Goal: Task Accomplishment & Management: Use online tool/utility

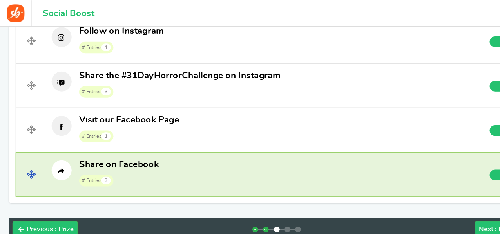
scroll to position [325, 0]
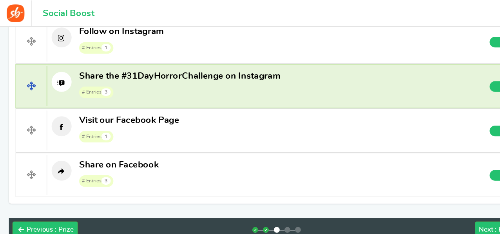
click at [155, 67] on span "Share the #31DayHorrorChallenge on Instagram" at bounding box center [158, 67] width 177 height 8
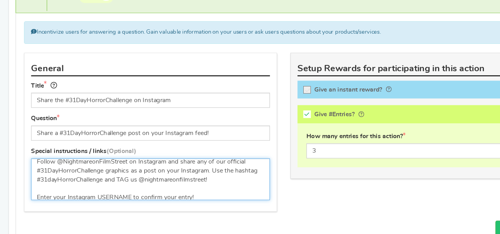
scroll to position [0, 0]
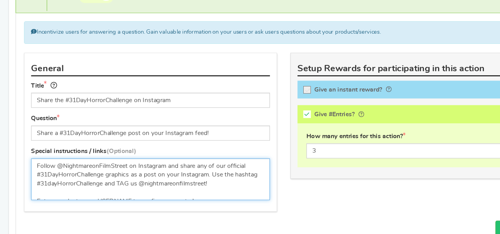
drag, startPoint x: 181, startPoint y: 193, endPoint x: 23, endPoint y: 168, distance: 160.5
click at [23, 168] on div "Special instructions / links (Optional) Follow @NightmareonFilmStreet on Instag…" at bounding box center [133, 183] width 222 height 52
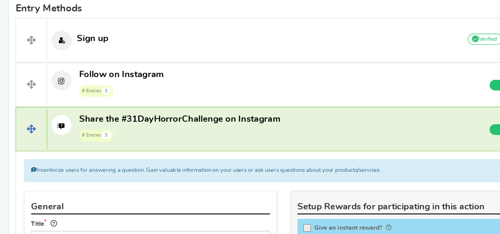
click at [237, 141] on span "# Entries 3" at bounding box center [158, 147] width 177 height 12
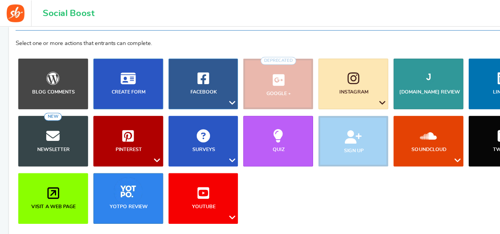
scroll to position [78, 0]
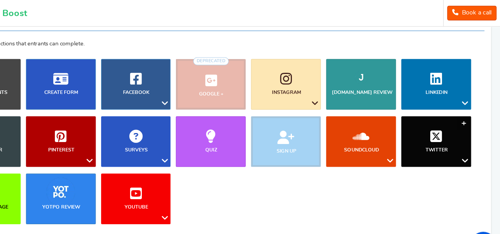
click at [447, 126] on link "Twitter" at bounding box center [443, 125] width 61 height 45
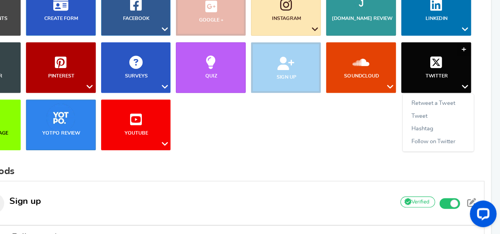
scroll to position [119, 0]
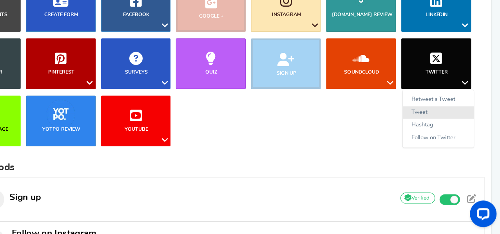
click at [431, 123] on link "Tweet" at bounding box center [445, 126] width 63 height 11
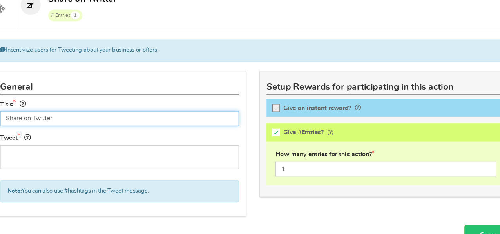
scroll to position [340, 0]
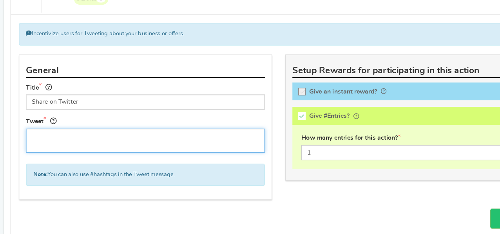
click at [68, 147] on textarea at bounding box center [132, 151] width 210 height 21
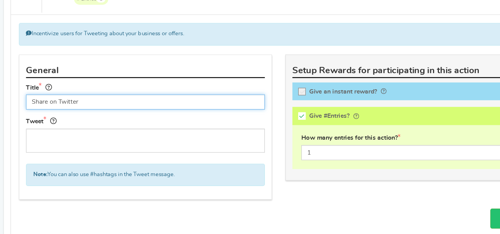
click at [82, 118] on input "Share on Twitter" at bounding box center [132, 117] width 210 height 13
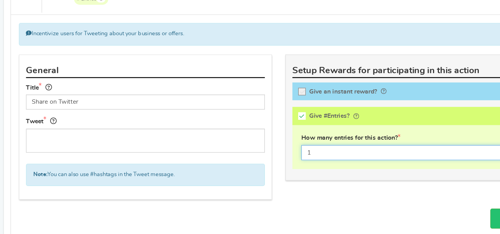
click at [275, 160] on input "1" at bounding box center [367, 161] width 195 height 13
type input "2"
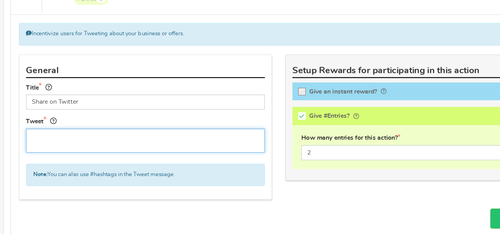
click at [108, 144] on textarea at bounding box center [132, 151] width 210 height 21
paste textarea "I just entered the #31DayHorrorChallenge Giveaway 🎃 31 days of horror, killer p…"
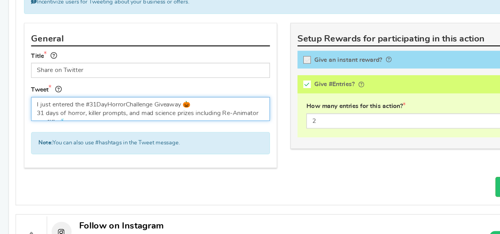
scroll to position [368, 0]
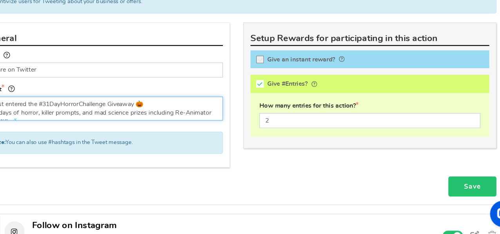
type textarea "I just entered the #31DayHorrorChallenge Giveaway 🎃 31 days of horror, killer p…"
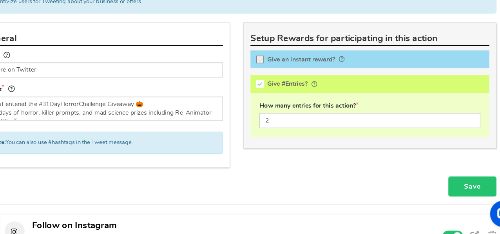
click at [445, 188] on link "Save" at bounding box center [457, 192] width 42 height 18
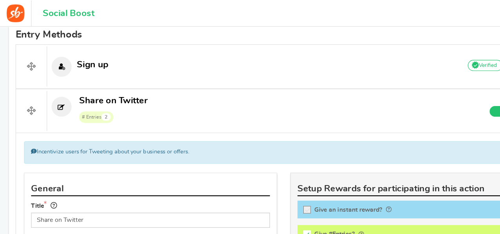
scroll to position [263, 0]
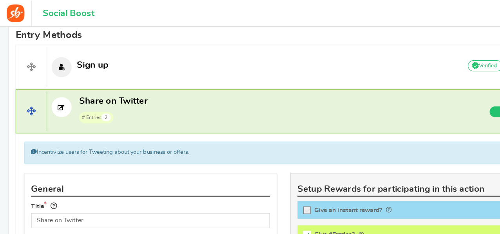
click at [35, 97] on span at bounding box center [27, 98] width 27 height 35
click at [124, 98] on span "# Entries 2" at bounding box center [100, 103] width 60 height 12
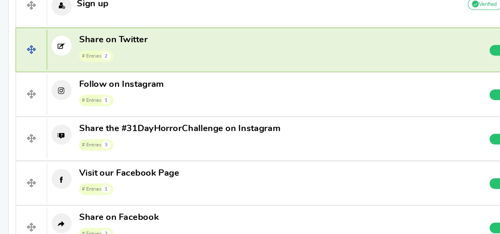
scroll to position [291, 0]
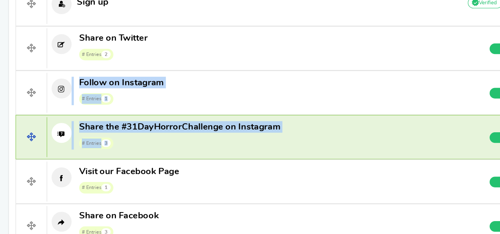
drag, startPoint x: 136, startPoint y: 70, endPoint x: 142, endPoint y: 156, distance: 86.3
click at [142, 156] on div "Sign up Add Your API credentials Non verified Due to platform policies, we cann…" at bounding box center [250, 128] width 472 height 235
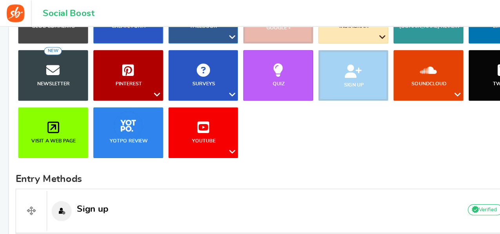
scroll to position [136, 0]
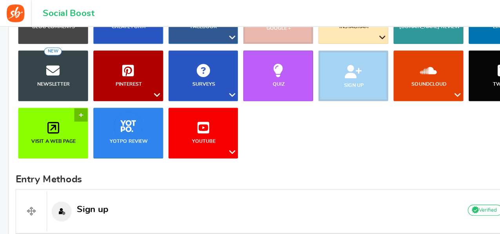
click at [60, 116] on link "Visit a web page" at bounding box center [46, 117] width 61 height 45
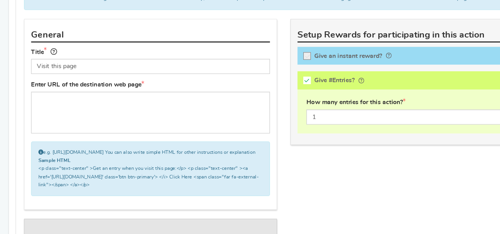
scroll to position [374, 0]
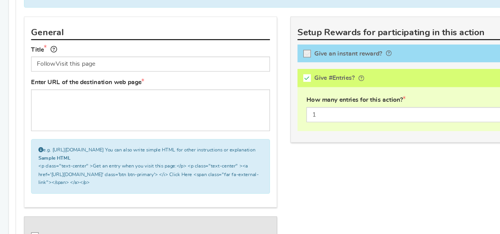
click at [103, 81] on input "FollowVisit this page" at bounding box center [132, 84] width 210 height 13
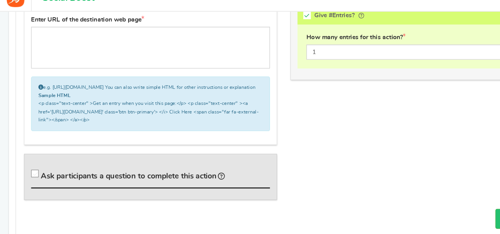
scroll to position [443, 0]
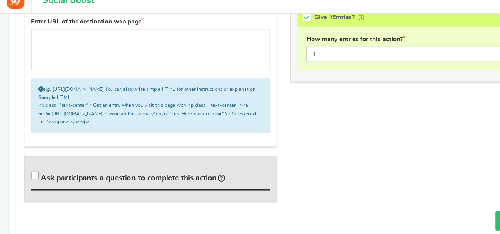
type input "Follow on Bluesky"
click at [32, 168] on icon at bounding box center [31, 166] width 7 height 7
click at [32, 168] on input "Ask participants a question to complete this action" at bounding box center [32, 168] width 8 height 8
checkbox input "true"
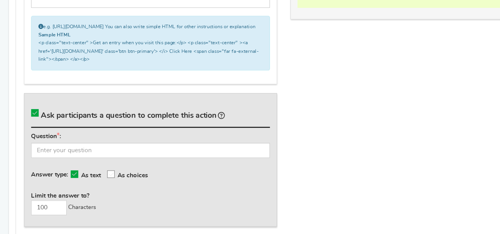
scroll to position [483, 0]
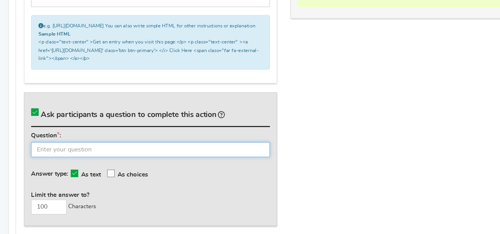
click at [66, 164] on input "text" at bounding box center [132, 159] width 210 height 13
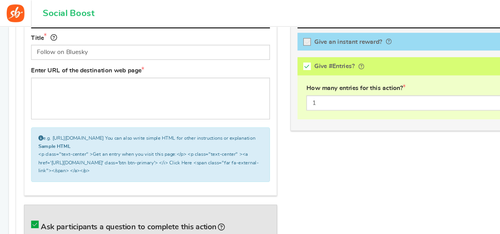
scroll to position [411, 0]
type input "What's your Bluesky username?"
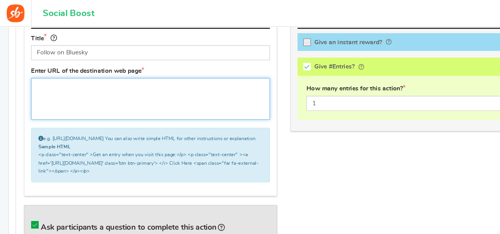
click at [68, 81] on textarea at bounding box center [132, 87] width 210 height 37
paste textarea "[URL][DOMAIN_NAME][DOMAIN_NAME]"
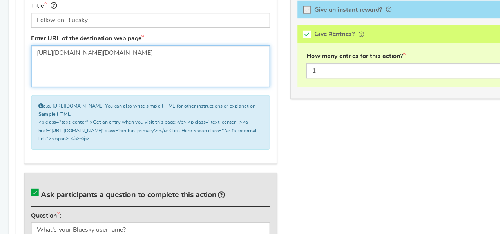
type textarea "[URL][DOMAIN_NAME][DOMAIN_NAME]"
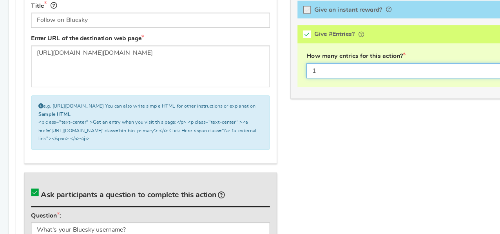
click at [299, 90] on input "1" at bounding box center [367, 89] width 195 height 13
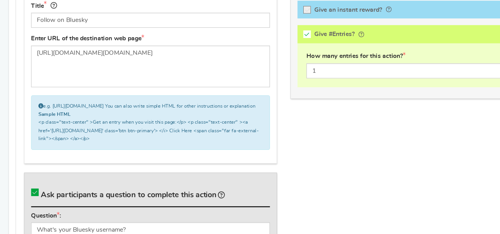
click at [303, 133] on div "General Title Follow on Bluesky Tip! Your title should show the huge savings & …" at bounding box center [249, 155] width 469 height 302
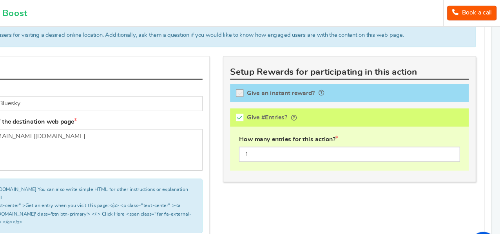
scroll to position [357, 0]
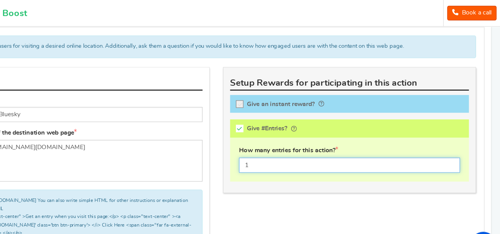
click at [297, 144] on input "1" at bounding box center [367, 145] width 195 height 13
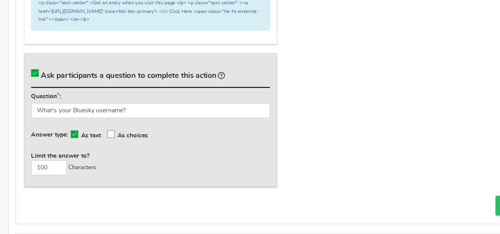
scroll to position [533, 0]
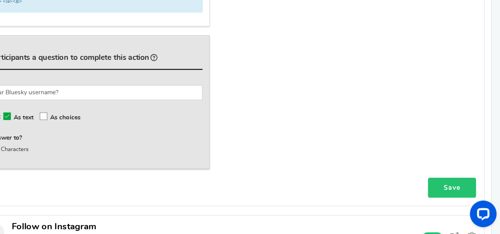
type input "2"
click at [465, 197] on link "Save" at bounding box center [457, 193] width 42 height 18
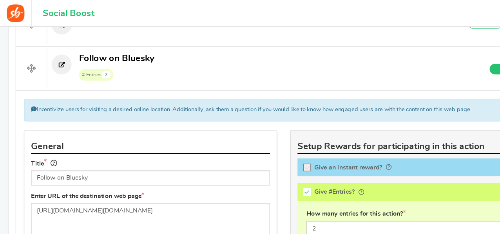
scroll to position [300, 0]
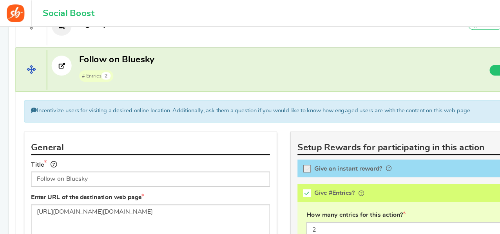
click at [124, 61] on span "# Entries 2" at bounding box center [103, 67] width 67 height 12
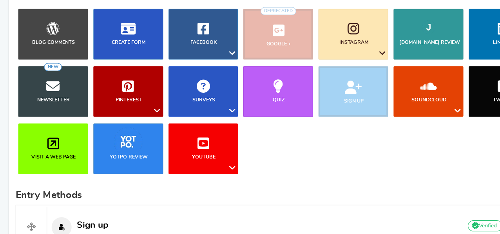
scroll to position [95, 0]
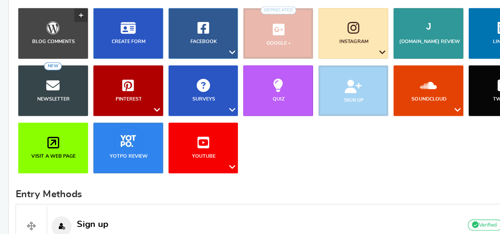
click at [55, 43] on link "Blog Comments" at bounding box center [46, 57] width 61 height 45
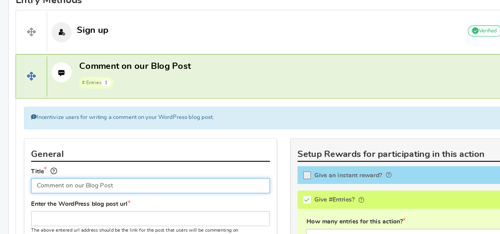
scroll to position [267, 0]
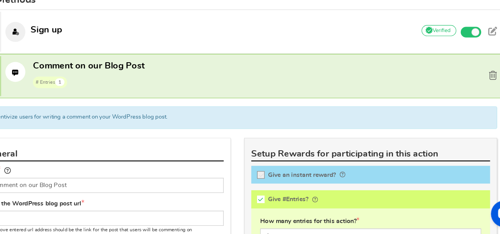
click at [475, 94] on span at bounding box center [474, 94] width 7 height 8
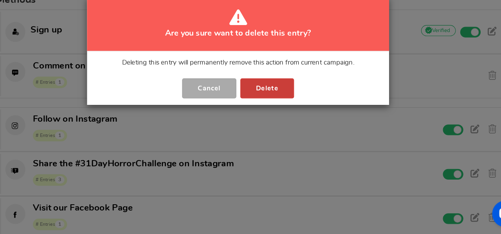
click at [277, 104] on button "Delete" at bounding box center [276, 106] width 47 height 18
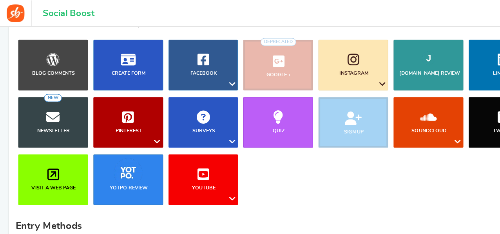
scroll to position [94, 0]
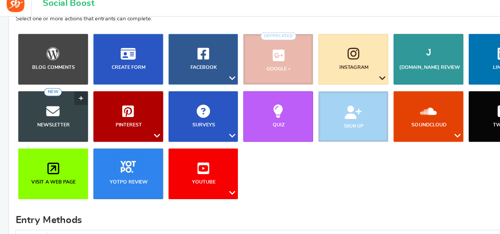
click at [41, 97] on link "Newsletter NEW" at bounding box center [46, 111] width 61 height 45
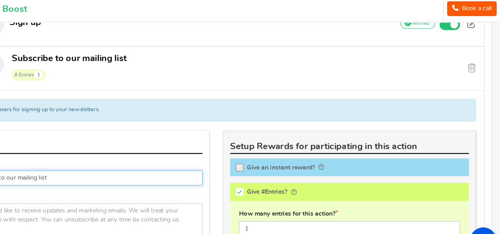
scroll to position [297, 0]
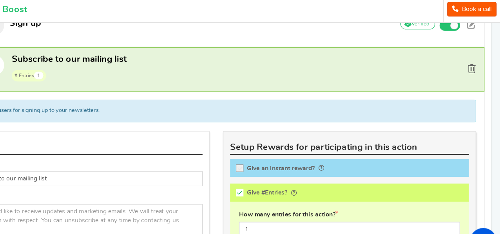
click at [475, 60] on span at bounding box center [474, 64] width 7 height 8
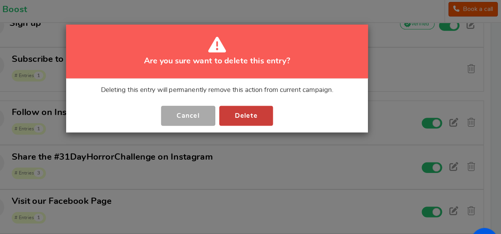
click at [283, 109] on button "Delete" at bounding box center [276, 106] width 47 height 18
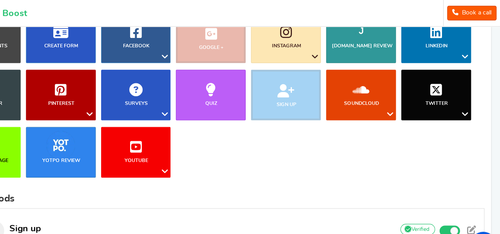
scroll to position [119, 0]
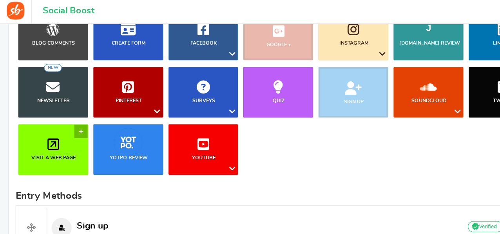
click at [50, 133] on icon at bounding box center [47, 130] width 10 height 12
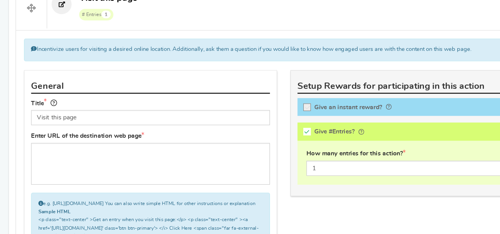
scroll to position [327, 0]
type input "Visit this page"
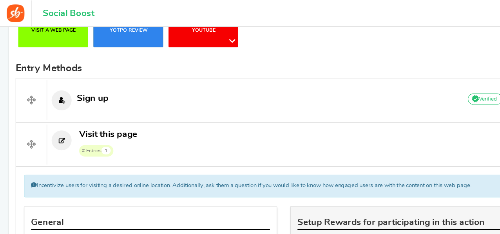
scroll to position [230, 0]
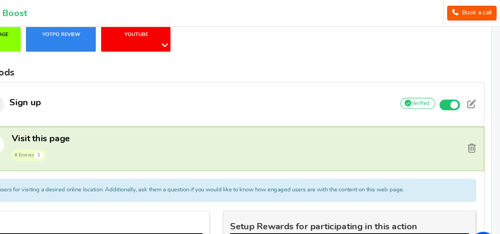
click at [474, 130] on span at bounding box center [474, 131] width 7 height 8
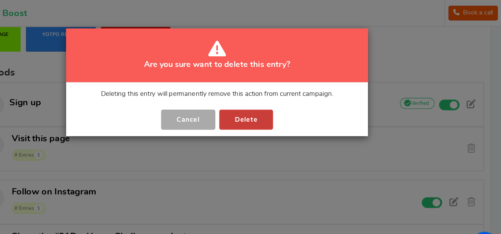
click at [280, 104] on button "Delete" at bounding box center [276, 106] width 47 height 18
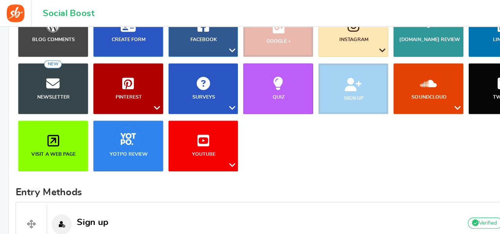
scroll to position [123, 0]
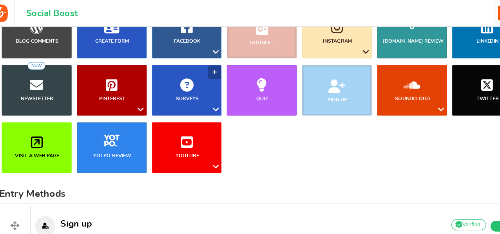
click at [204, 91] on icon at bounding box center [204, 96] width 9 height 10
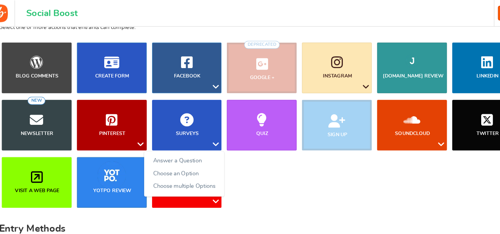
scroll to position [92, 0]
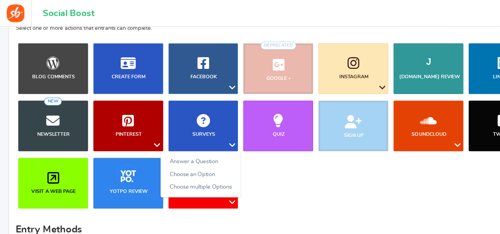
click at [260, 163] on ul "Blog Comments Create Form Facebook Visit a Facebook Page Includes Like Share on…" at bounding box center [250, 114] width 472 height 152
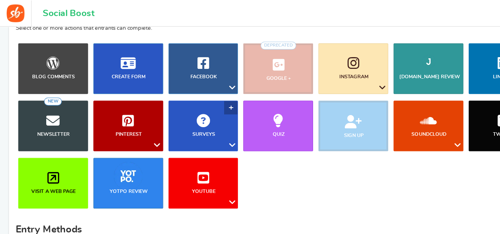
click at [204, 126] on icon at bounding box center [204, 128] width 9 height 10
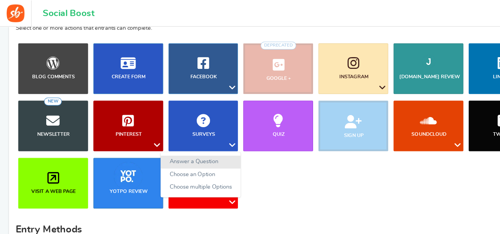
click at [155, 141] on link "Answer a Question" at bounding box center [176, 142] width 70 height 11
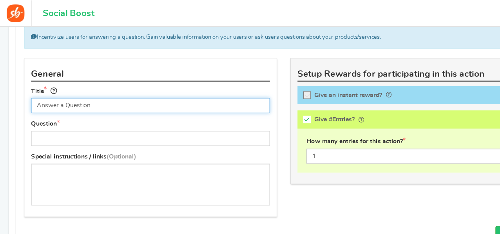
scroll to position [363, 0]
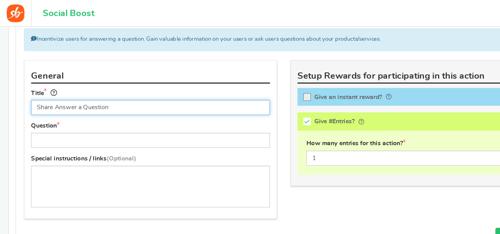
drag, startPoint x: 105, startPoint y: 94, endPoint x: 49, endPoint y: 98, distance: 56.5
click at [49, 98] on input "Share Answer a Question" at bounding box center [132, 94] width 210 height 13
type input "Share on Bluesky"
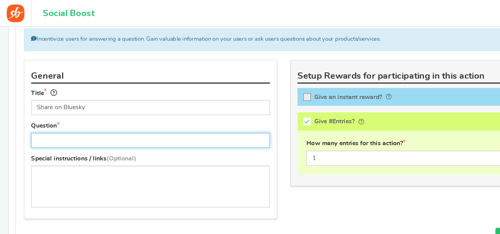
click at [56, 121] on input "text" at bounding box center [132, 123] width 210 height 13
type input "What is your Bluesky username?"
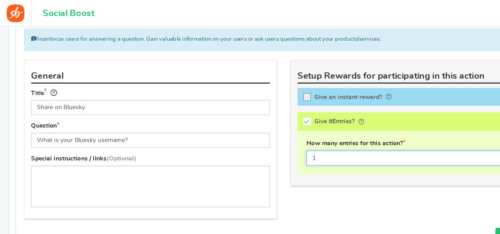
click at [287, 137] on input "1" at bounding box center [367, 139] width 195 height 13
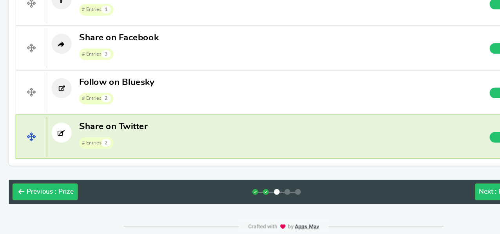
type input "3"
click at [128, 137] on span "Share on Twitter" at bounding box center [100, 139] width 60 height 8
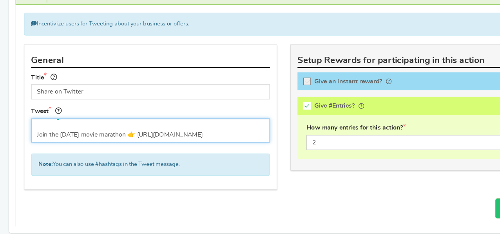
scroll to position [0, 0]
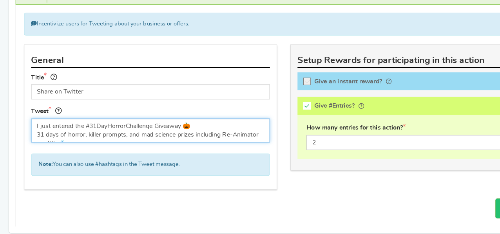
drag, startPoint x: 218, startPoint y: 142, endPoint x: 20, endPoint y: 127, distance: 198.3
click at [20, 127] on div "General Title Share on Twitter Tip! Your title should show the huge savings & r…" at bounding box center [132, 135] width 235 height 136
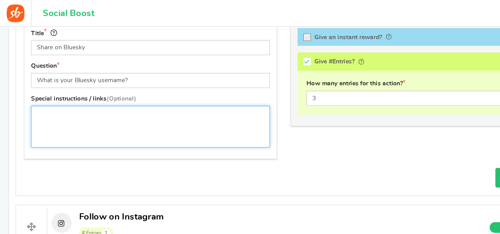
click at [108, 105] on textarea at bounding box center [132, 111] width 210 height 37
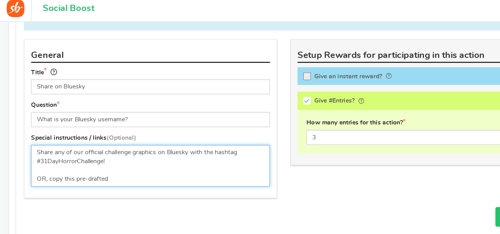
scroll to position [377, 0]
paste textarea "I just entered the #31DayHorrorChallenge Giveaway 🎃 31 days of horror, killer p…"
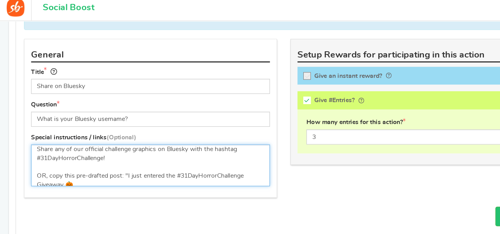
scroll to position [1, 0]
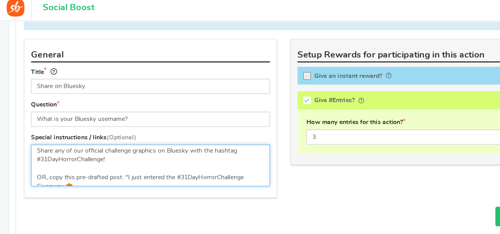
click at [53, 158] on textarea "Share any of our official challenge graphics on Bluesky with the hashtag #31Day…" at bounding box center [132, 150] width 210 height 37
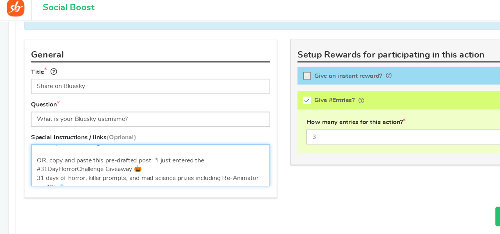
scroll to position [16, 0]
click at [133, 143] on textarea "Share any of our official challenge graphics on Bluesky with the hashtag #31Day…" at bounding box center [132, 150] width 210 height 37
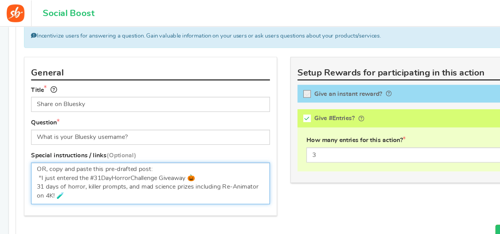
scroll to position [22, 0]
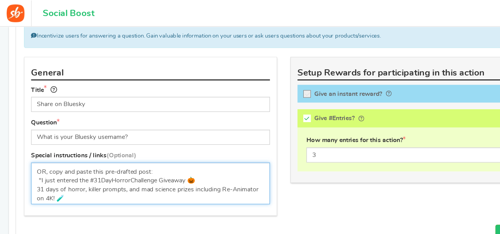
click at [35, 156] on textarea "Share any of our official challenge graphics on Bluesky with the hashtag #31Day…" at bounding box center [132, 161] width 210 height 37
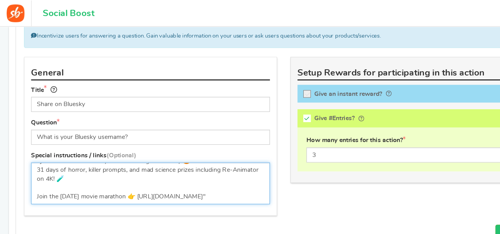
click at [217, 171] on textarea "Share any of our official challenge graphics on Bluesky with the hashtag #31Day…" at bounding box center [132, 161] width 210 height 37
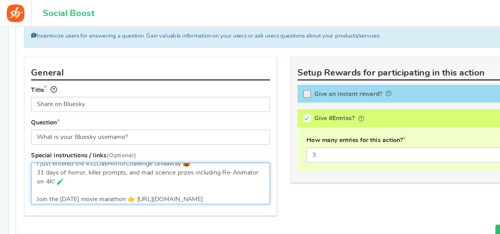
scroll to position [38, 0]
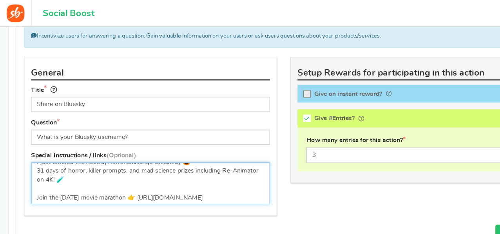
click at [32, 165] on textarea "Share any of our official challenge graphics on Bluesky with the hashtag #31Day…" at bounding box center [132, 161] width 210 height 37
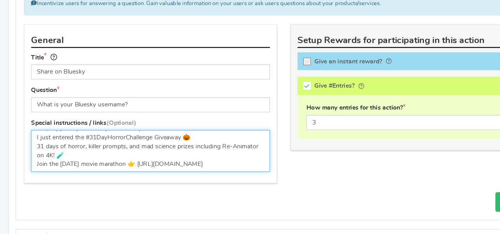
scroll to position [367, 0]
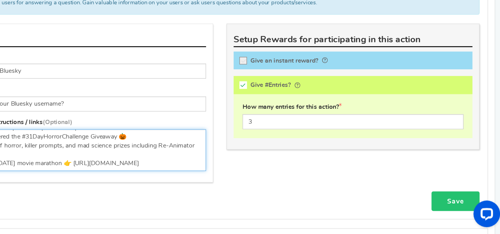
type textarea "Share any of our official challenge graphics on Bluesky with the hashtag #31Day…"
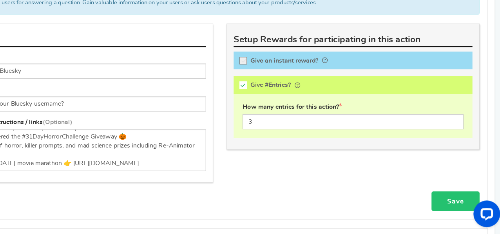
click at [453, 199] on link "Save" at bounding box center [457, 206] width 42 height 18
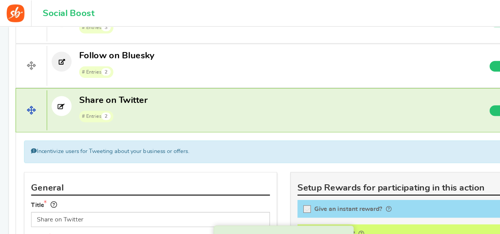
click at [157, 89] on p "Share on Twitter # Entries 2" at bounding box center [221, 95] width 358 height 25
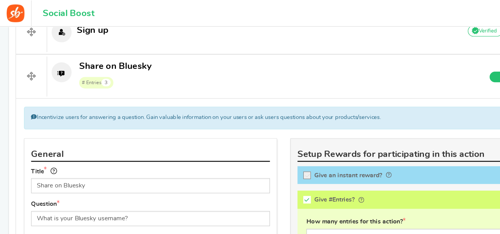
scroll to position [282, 0]
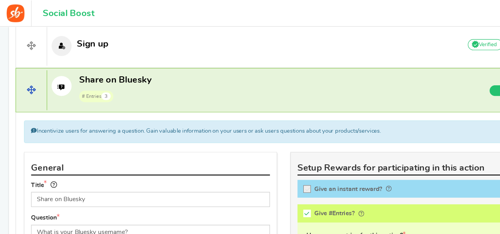
click at [146, 74] on p "Share on Bluesky # Entries 3" at bounding box center [221, 77] width 358 height 25
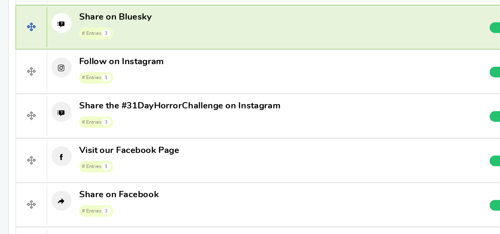
scroll to position [314, 0]
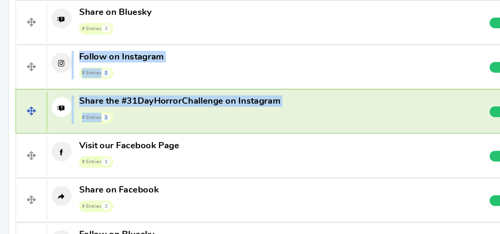
drag, startPoint x: 126, startPoint y: 50, endPoint x: 136, endPoint y: 142, distance: 92.2
click at [136, 142] on div "Sign up Add Your API credentials Non verified Due to platform policies, we cann…" at bounding box center [250, 145] width 472 height 313
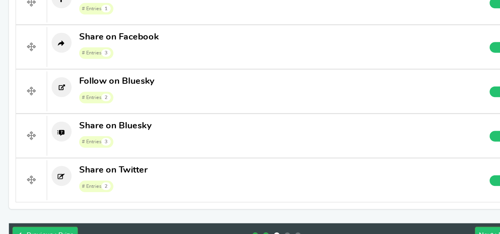
scroll to position [461, 0]
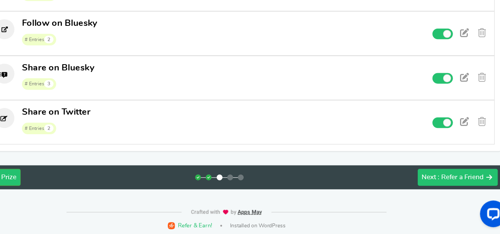
click at [452, 181] on span ": Refer a Friend" at bounding box center [456, 184] width 40 height 6
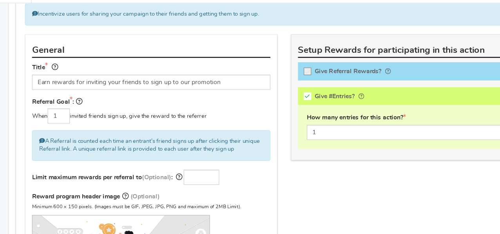
scroll to position [131, 0]
click at [182, 178] on input "number" at bounding box center [177, 176] width 31 height 13
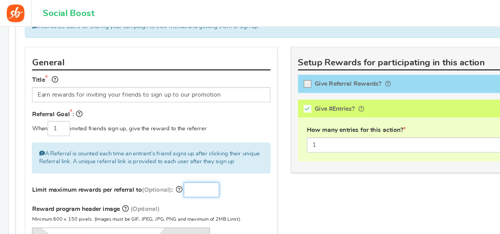
scroll to position [140, 0]
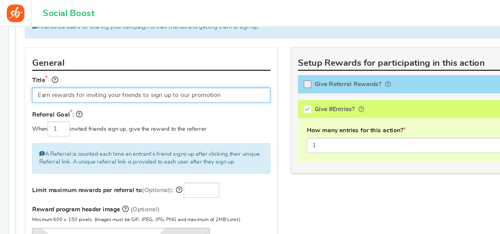
drag, startPoint x: 200, startPoint y: 83, endPoint x: 132, endPoint y: 85, distance: 68.2
click at [132, 85] on input "Earn rewards for inviting your friends to sign up to our promotion" at bounding box center [133, 83] width 210 height 13
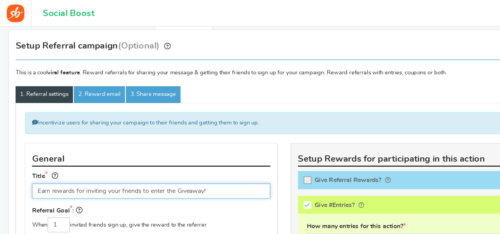
scroll to position [55, 0]
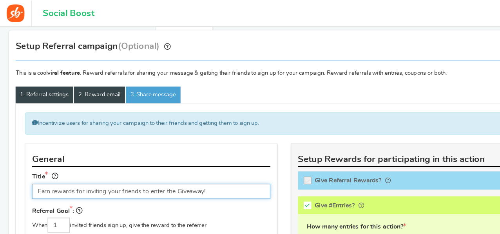
type input "Earn rewards for inviting your friends to enter the Giveaway!"
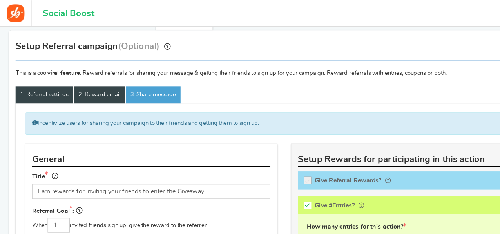
click at [78, 79] on link "2. Reward email" at bounding box center [87, 83] width 45 height 15
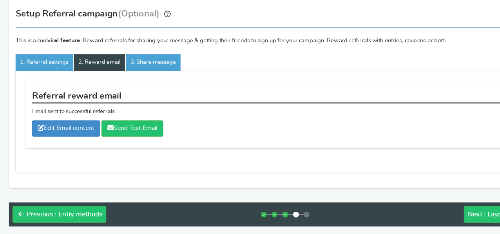
scroll to position [61, 0]
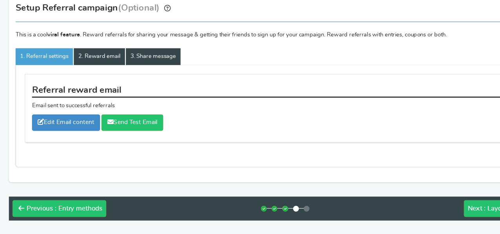
click at [135, 76] on link "3. Share message" at bounding box center [135, 77] width 48 height 15
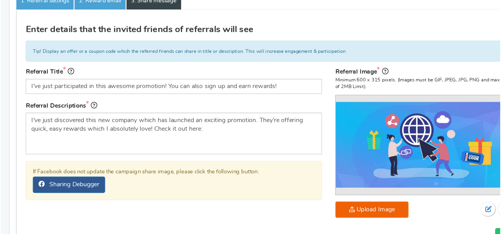
scroll to position [111, 0]
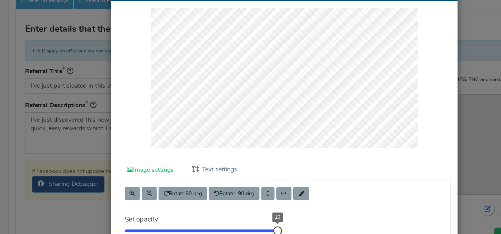
scroll to position [16, 0]
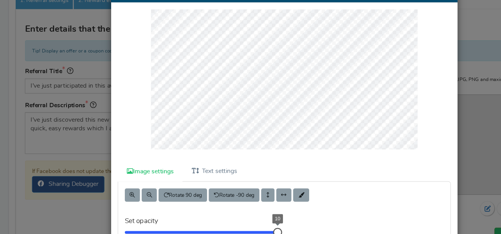
click at [128, 40] on div at bounding box center [251, 103] width 294 height 134
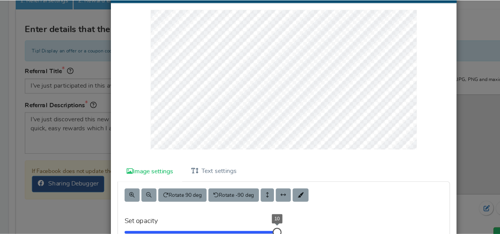
scroll to position [82, 0]
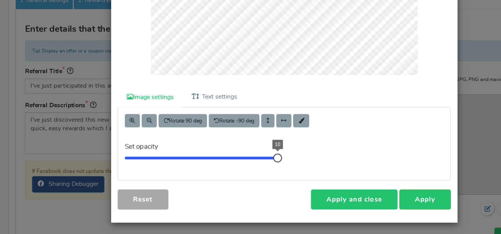
click at [336, 204] on link "Apply and close" at bounding box center [312, 204] width 76 height 18
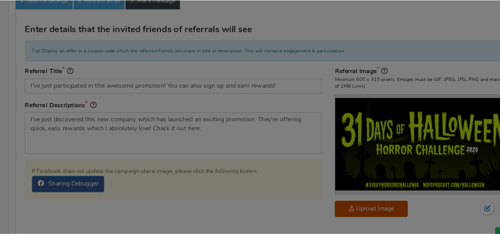
scroll to position [69, 0]
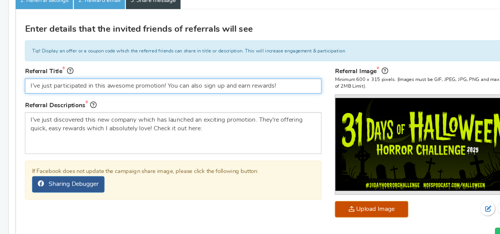
click at [159, 101] on input "I’ve just participated in this awesome promotion! You can also sign up and earn…" at bounding box center [152, 103] width 261 height 13
paste input "just entered the #31DayHorrorChallenge Giveaway 🎃"
click at [155, 102] on input "I just entered the #31DayHorrorChallenge Giveaway 🎃" at bounding box center [152, 103] width 261 height 13
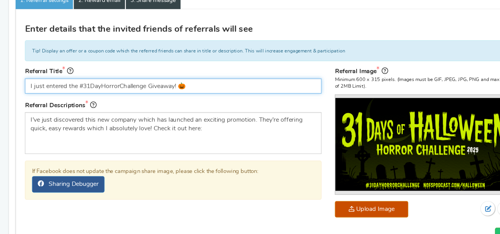
type input "I just entered the #31DayHorrorChallenge Giveaway! 🎃"
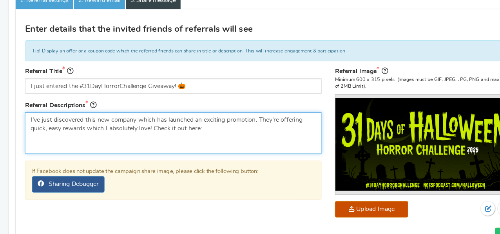
click at [93, 139] on textarea "I’ve just discovered this new company which has launched an exciting promotion.…" at bounding box center [152, 144] width 261 height 37
paste textarea "31 days of horror, killer prompts, and mad science prizes including Re-Animator…"
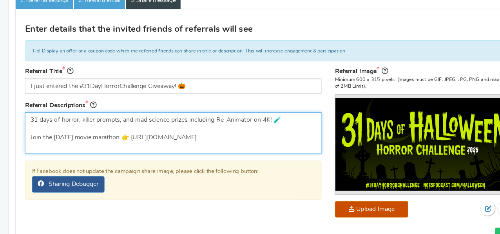
click at [67, 132] on textarea "I’ve just discovered this new company which has launched an exciting promotion.…" at bounding box center [152, 144] width 261 height 37
click at [69, 132] on textarea "I’ve just discovered this new company which has launched an exciting promotion.…" at bounding box center [152, 144] width 261 height 37
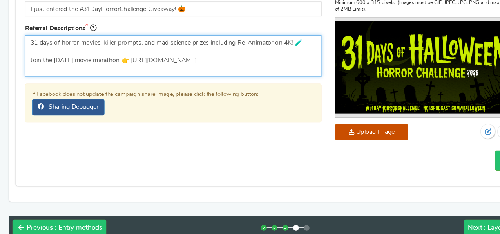
scroll to position [181, 0]
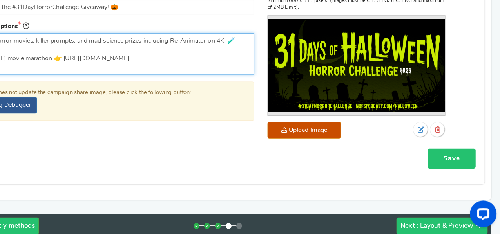
type textarea "31 days of horror movies, killer prompts, and mad science prizes including Re-A…"
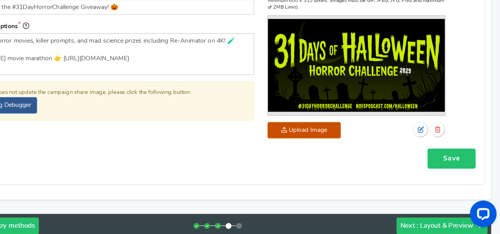
click at [454, 166] on link "Save" at bounding box center [457, 168] width 42 height 18
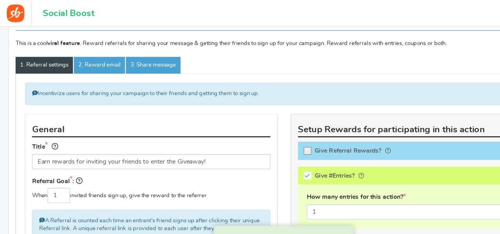
scroll to position [81, 0]
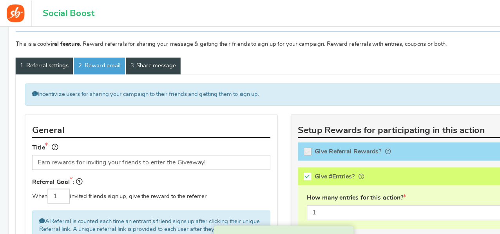
click at [132, 59] on link "3. Share message" at bounding box center [135, 58] width 48 height 15
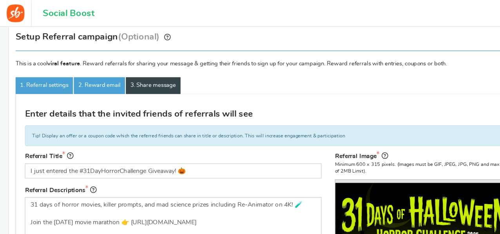
scroll to position [42, 0]
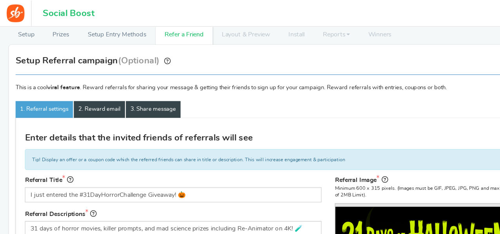
click at [83, 101] on link "2. Reward email" at bounding box center [87, 96] width 45 height 15
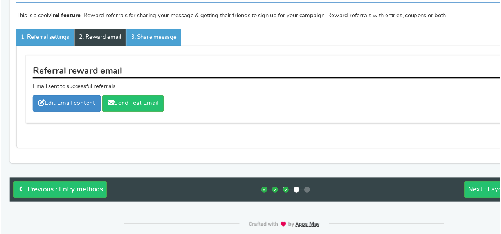
scroll to position [79, 0]
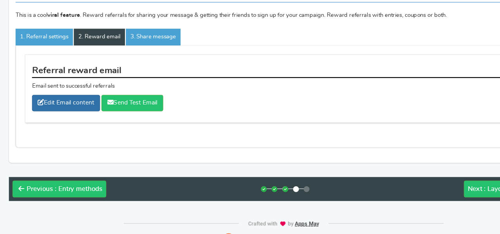
click at [54, 116] on link "Edit Email content" at bounding box center [58, 118] width 60 height 14
type input "Thank you for your referral"
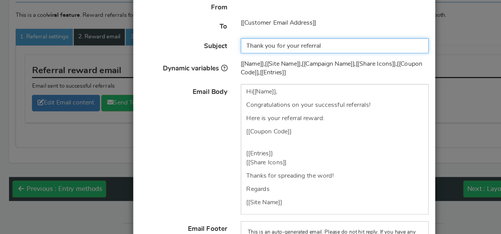
scroll to position [25, 0]
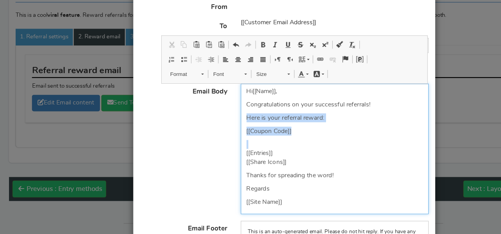
drag, startPoint x: 261, startPoint y: 149, endPoint x: 215, endPoint y: 130, distance: 49.7
click at [215, 130] on div "Hi [[Name]] , Congratulations on your successful referrals! Here is your referr…" at bounding box center [295, 158] width 166 height 115
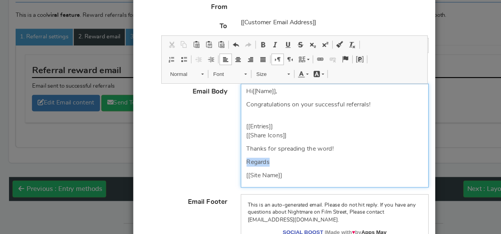
drag, startPoint x: 244, startPoint y: 171, endPoint x: 199, endPoint y: 170, distance: 44.6
click at [199, 170] on div "Email Body Hi [[Name]] , Congratulations on your successful referrals! [[Entrie…" at bounding box center [250, 147] width 266 height 92
drag, startPoint x: 266, startPoint y: 186, endPoint x: 211, endPoint y: 172, distance: 57.0
click at [211, 172] on div "Hi [[Name]] , Congratulations on your successful referrals! [[Entries]] [[Share…" at bounding box center [294, 147] width 177 height 92
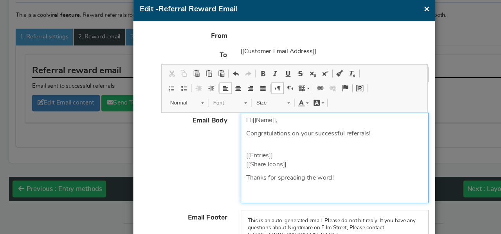
scroll to position [78, 0]
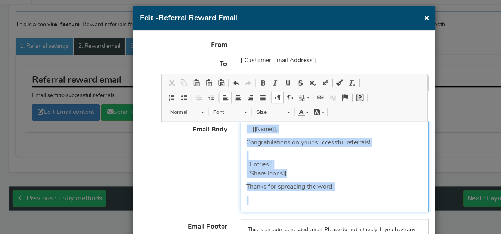
drag, startPoint x: 229, startPoint y: 193, endPoint x: 200, endPoint y: 116, distance: 82.3
click at [200, 116] on body "For the best experience, view this on a desktop! Social Boost Book a call 0 WAR…" at bounding box center [250, 95] width 501 height 301
drag, startPoint x: 269, startPoint y: 201, endPoint x: 205, endPoint y: 134, distance: 92.5
click at [206, 134] on div "Hi [[Name]] , Congratulations on your successful referrals! [[Entries]] [[Share…" at bounding box center [294, 167] width 177 height 80
copy div "Hi [[Name]] , Congratulations on your successful referrals! [[Entries]] [[Share…"
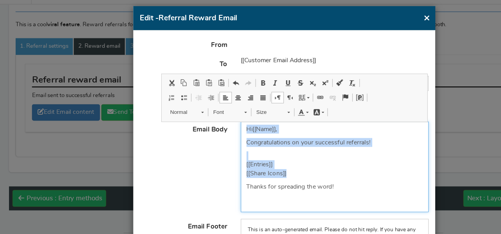
scroll to position [73, 0]
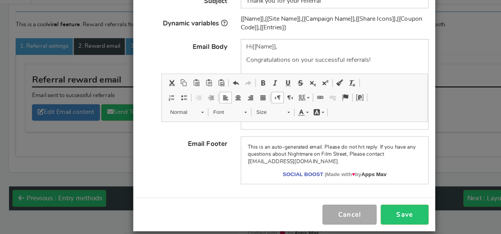
click at [313, 173] on p "Social Boost | Made with ♥ by Apps Mav" at bounding box center [294, 174] width 153 height 16
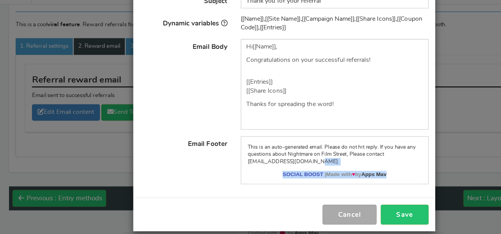
drag, startPoint x: 345, startPoint y: 172, endPoint x: 269, endPoint y: 162, distance: 76.6
click at [269, 162] on div "This is an auto-generated email. Please do not hit reply. If you have any quest…" at bounding box center [295, 161] width 166 height 42
click at [334, 172] on link "Apps Mav" at bounding box center [329, 173] width 22 height 5
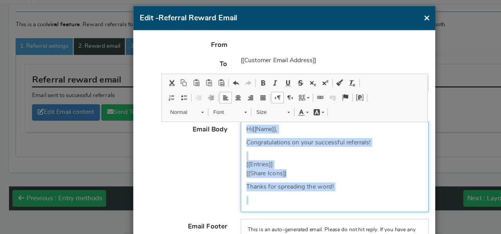
drag, startPoint x: 306, startPoint y: 188, endPoint x: 212, endPoint y: 133, distance: 109.3
click at [212, 133] on div "Hi [[Name]] , Congratulations on your successful referrals! [[Entries]] [[Share…" at bounding box center [295, 167] width 166 height 80
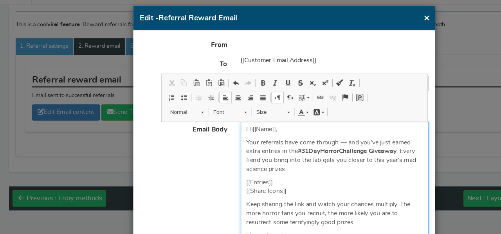
click at [304, 144] on p "Your referrals have come through — and you’ve just earned extra entries in the …" at bounding box center [294, 156] width 155 height 31
drag, startPoint x: 251, startPoint y: 144, endPoint x: 297, endPoint y: 146, distance: 45.8
click at [297, 146] on p "Your referrals have come through and you’ve just earned extra entries in the #3…" at bounding box center [294, 156] width 155 height 31
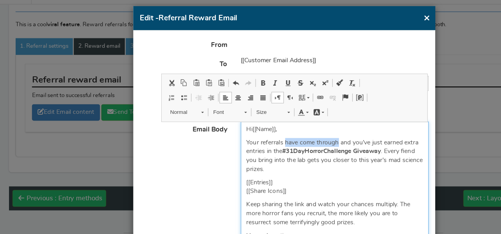
click at [298, 146] on p "Your referrals have come through and you’ve just earned extra entries in the #3…" at bounding box center [294, 156] width 155 height 31
drag, startPoint x: 298, startPoint y: 144, endPoint x: 229, endPoint y: 146, distance: 68.5
click at [229, 146] on p "Your referrals have come through and you’ve just earned extra entries in the #3…" at bounding box center [294, 156] width 155 height 31
click at [302, 142] on p "Your referrals have come through and you’ve just earned extra entries in the #3…" at bounding box center [294, 156] width 155 height 31
drag, startPoint x: 296, startPoint y: 145, endPoint x: 262, endPoint y: 144, distance: 34.1
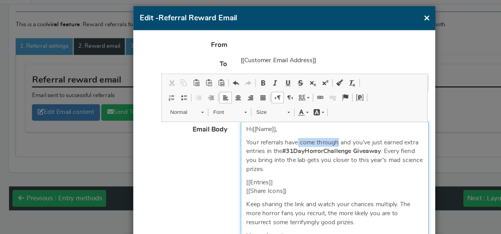
click at [262, 144] on p "Your referrals have come through and you’ve just earned extra entries in the #3…" at bounding box center [294, 156] width 155 height 31
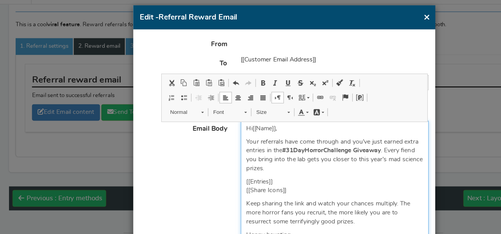
click at [339, 149] on p "Your referrals have come through and you’ve just earned extra entries in the #3…" at bounding box center [294, 156] width 155 height 31
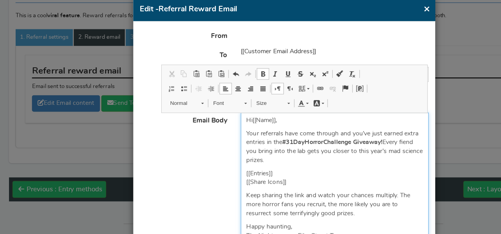
scroll to position [78, 0]
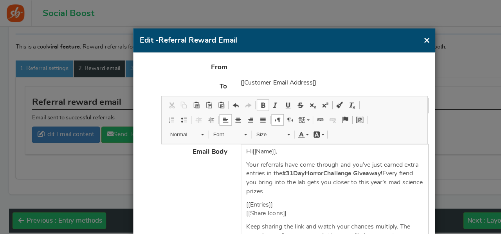
click at [260, 66] on form "From To [[Customer Email Address]] Subject Thank you for your referral Dynamic …" at bounding box center [250, 178] width 255 height 253
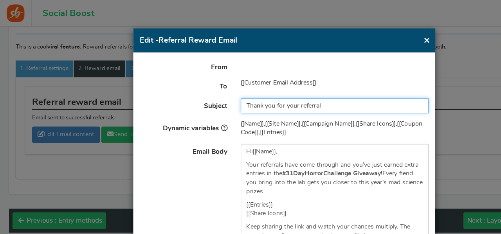
click at [235, 93] on input "Thank you for your referral" at bounding box center [295, 93] width 166 height 13
paste input "🧪 Another successful experiment: you gained bonus entries!"
drag, startPoint x: 225, startPoint y: 92, endPoint x: 215, endPoint y: 92, distance: 10.2
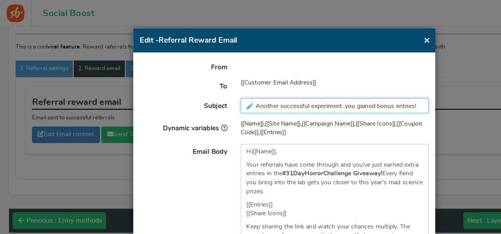
click at [215, 92] on input "🧪 Another successful experiment: you gained bonus entries!" at bounding box center [295, 93] width 166 height 13
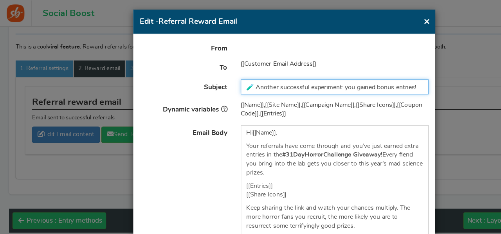
scroll to position [17, 0]
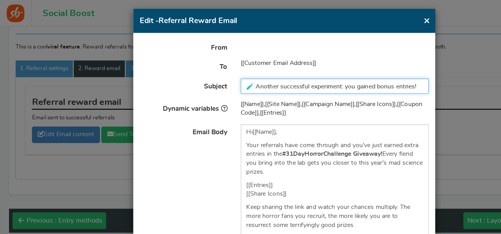
type input "🧪 Another successful experiment: you gained bonus entries!"
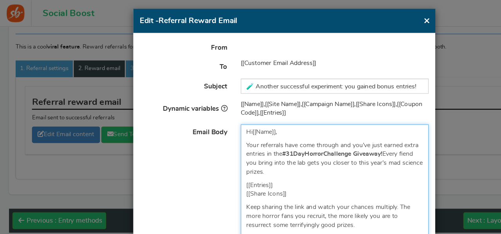
click at [264, 148] on p "Your referrals have come through and you’ve just earned extra entries in the #3…" at bounding box center [294, 139] width 155 height 31
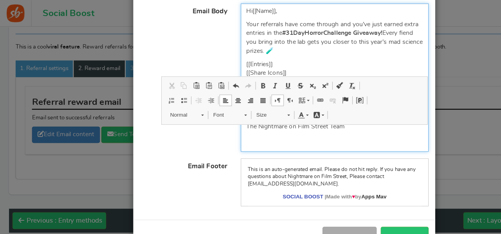
scroll to position [78, 0]
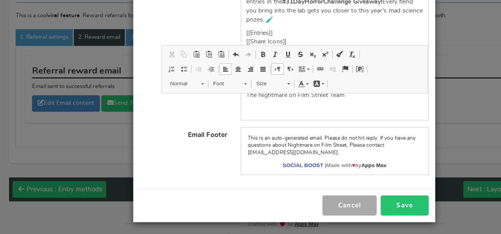
click at [354, 206] on button "Save" at bounding box center [357, 209] width 42 height 18
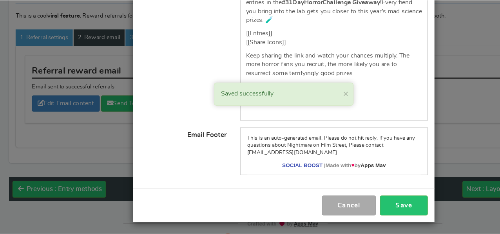
scroll to position [0, 0]
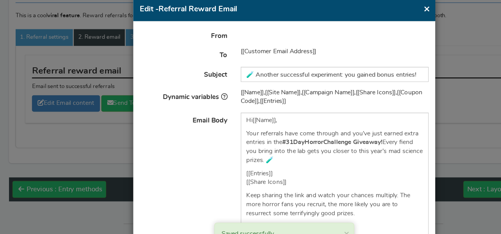
click at [373, 36] on button "×" at bounding box center [376, 36] width 6 height 10
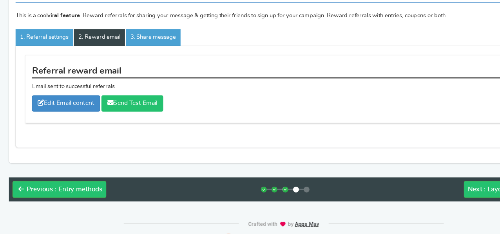
click at [107, 113] on link "Send Test Email" at bounding box center [116, 119] width 54 height 14
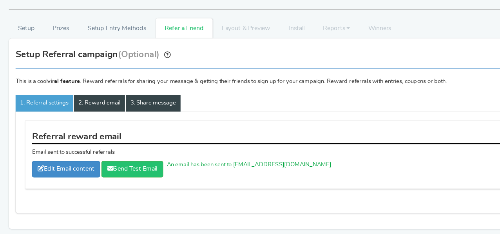
scroll to position [20, 0]
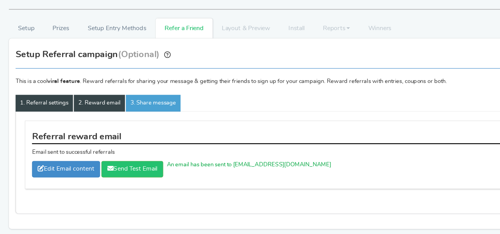
click at [32, 117] on link "1. Referral settings" at bounding box center [39, 118] width 51 height 15
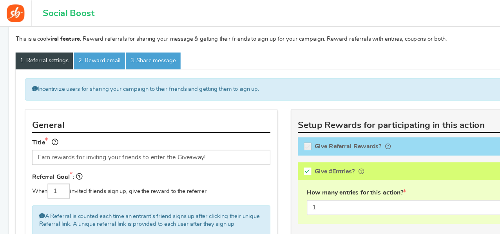
scroll to position [85, 0]
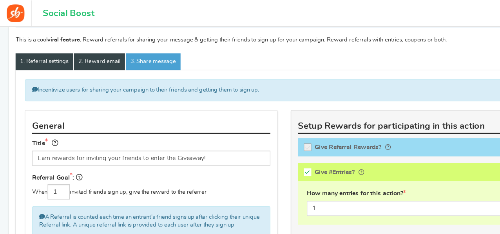
click at [77, 53] on link "2. Reward email" at bounding box center [87, 54] width 45 height 15
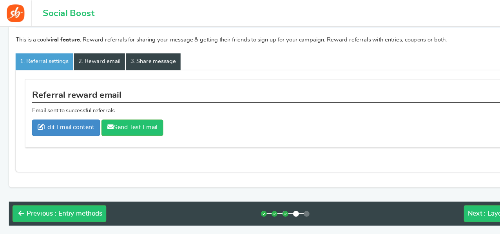
click at [130, 55] on link "3. Share message" at bounding box center [135, 54] width 48 height 15
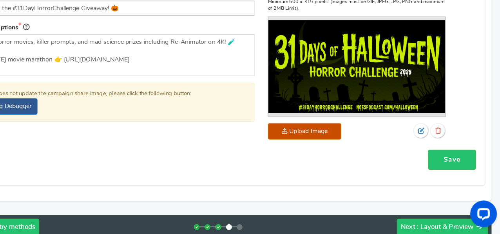
scroll to position [180, 0]
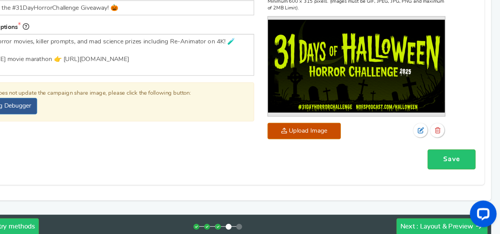
click at [459, 175] on div "Save" at bounding box center [250, 168] width 456 height 18
click at [451, 166] on link "Save" at bounding box center [457, 168] width 42 height 18
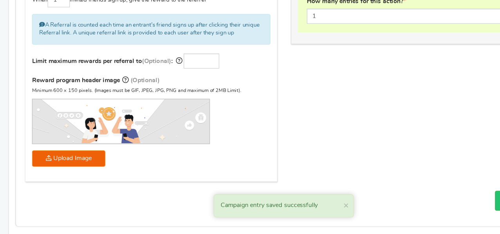
scroll to position [306, 0]
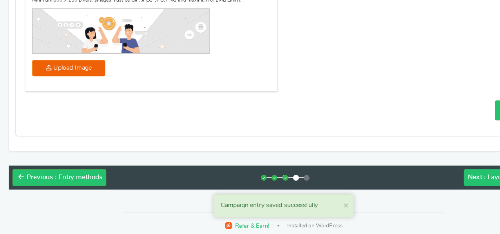
click at [421, 185] on div "Next : Layout & Preview" at bounding box center [444, 184] width 64 height 8
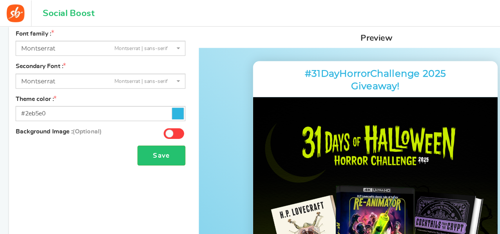
scroll to position [66, 0]
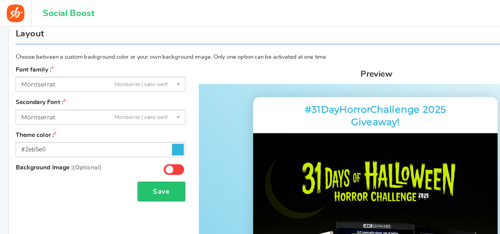
click at [96, 72] on span "[PERSON_NAME] | sans-serif" at bounding box center [86, 74] width 135 height 8
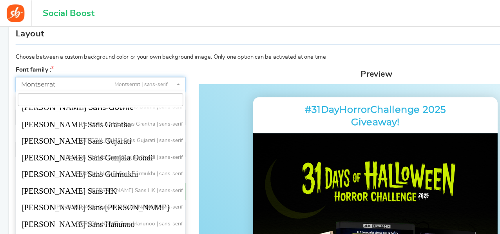
scroll to position [15577, 0]
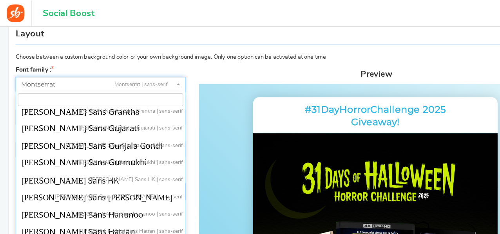
click at [99, 88] on input "search" at bounding box center [89, 88] width 146 height 12
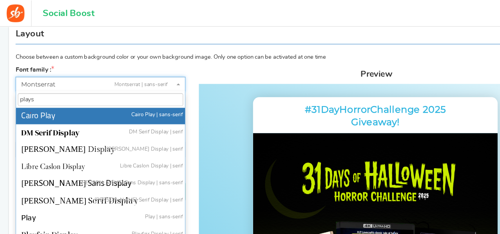
scroll to position [0, 0]
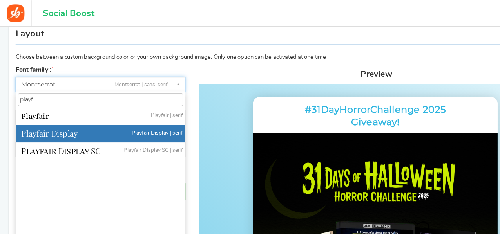
type input "playf"
select select "1306"
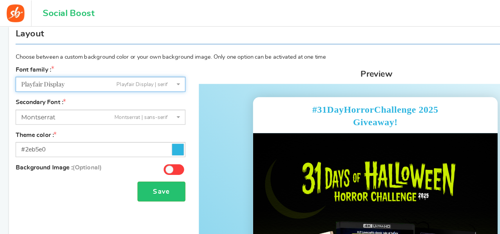
click at [62, 75] on span "Playfair Display Playfair Display | serif" at bounding box center [86, 74] width 135 height 8
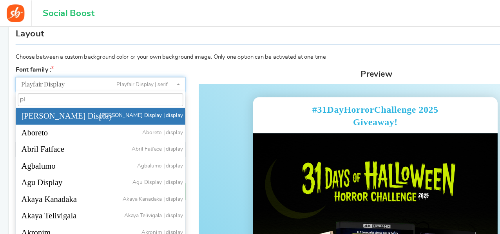
type input "p"
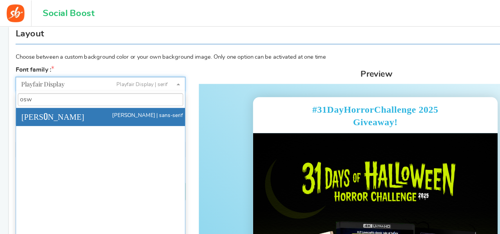
type input "osw"
select select "1248"
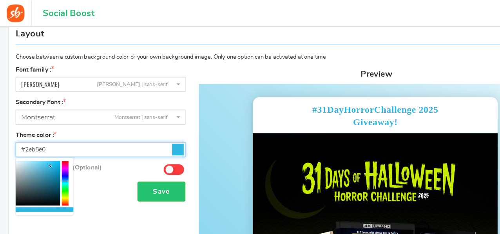
drag, startPoint x: 125, startPoint y: 130, endPoint x: 22, endPoint y: 130, distance: 102.6
click at [22, 130] on input "#2eb5e0" at bounding box center [89, 131] width 150 height 13
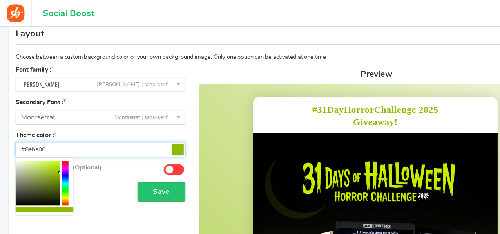
type input "#8eba00"
click at [70, 172] on div "Save" at bounding box center [89, 169] width 150 height 18
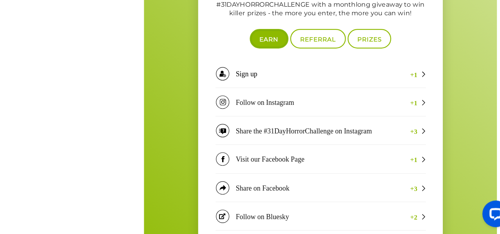
scroll to position [496, 0]
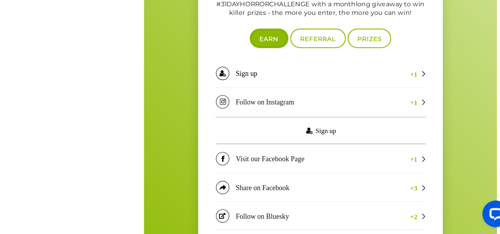
click at [352, 52] on link "Sign up" at bounding box center [299, 64] width 185 height 24
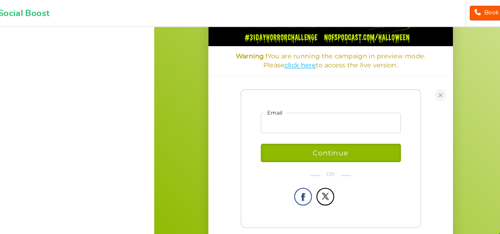
scroll to position [411, 0]
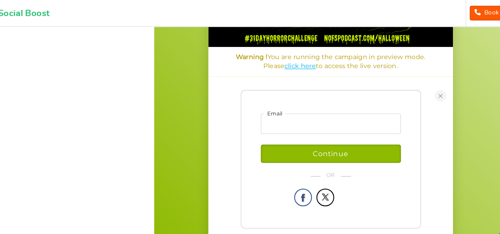
click at [404, 43] on link at bounding box center [406, 48] width 10 height 10
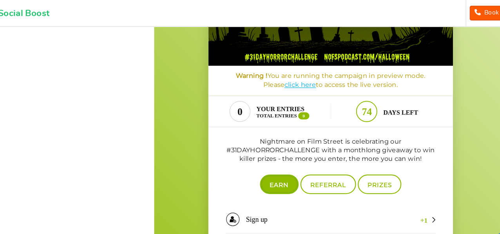
scroll to position [394, 0]
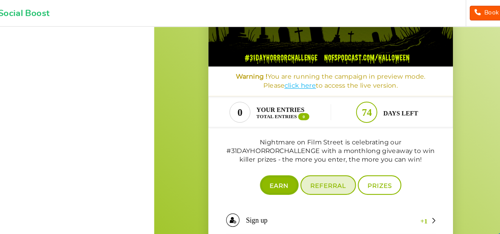
click at [314, 126] on span "Referral" at bounding box center [306, 129] width 31 height 6
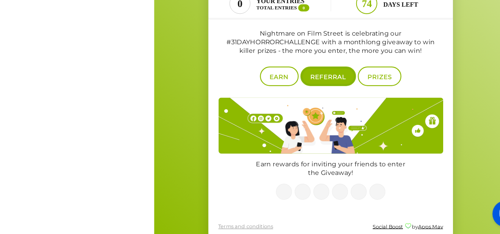
scroll to position [464, 0]
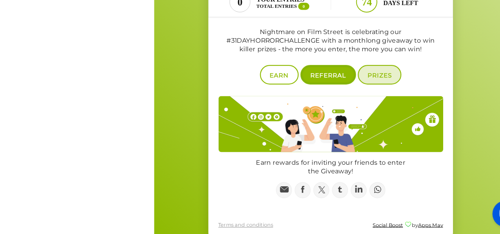
click at [349, 16] on span "Prizes" at bounding box center [352, 19] width 21 height 6
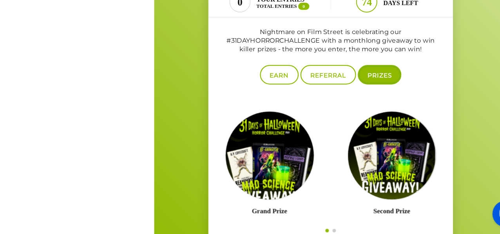
click at [263, 82] on img at bounding box center [255, 93] width 85 height 85
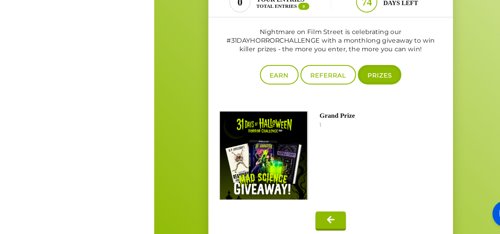
click at [310, 139] on button at bounding box center [309, 146] width 27 height 15
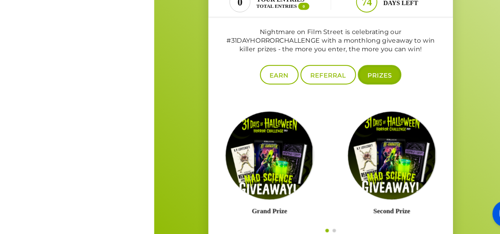
click at [313, 155] on span "Go to slide 2" at bounding box center [312, 156] width 3 height 3
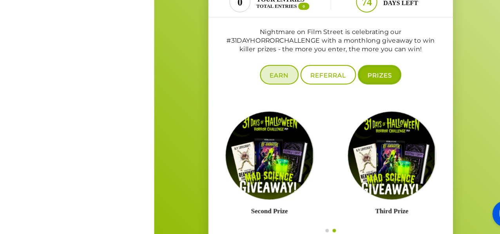
click at [263, 16] on span "Earn" at bounding box center [264, 19] width 17 height 6
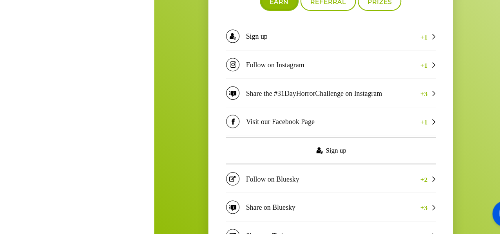
click at [316, 65] on link "Sign up" at bounding box center [309, 77] width 185 height 24
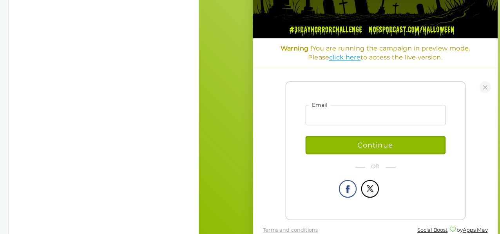
scroll to position [392, 0]
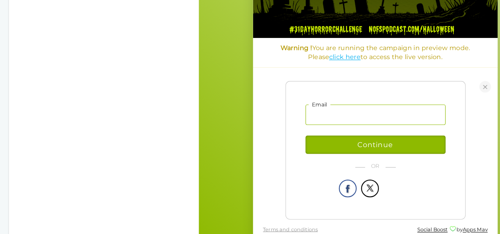
click at [315, 57] on input "email" at bounding box center [353, 64] width 123 height 18
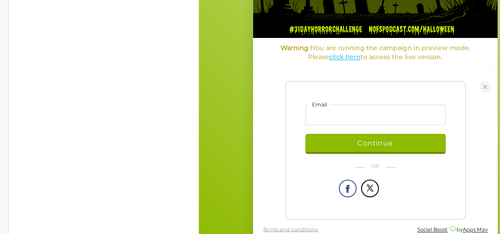
type input "[EMAIL_ADDRESS][DOMAIN_NAME]"
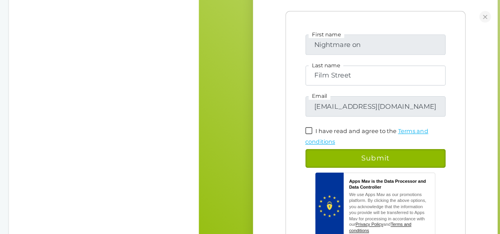
scroll to position [454, 0]
click at [294, 66] on span at bounding box center [295, 69] width 6 height 6
click at [301, 66] on input "I have read and agree to the" at bounding box center [303, 68] width 5 height 5
checkbox input "true"
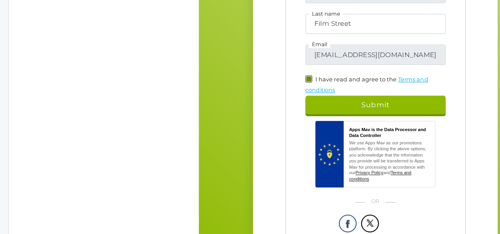
scroll to position [499, 0]
click at [353, 37] on span "Submit" at bounding box center [353, 40] width 25 height 7
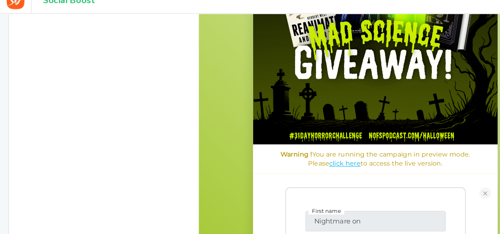
scroll to position [314, 0]
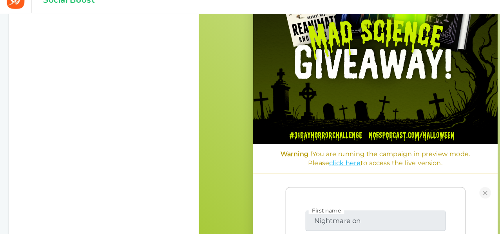
click at [454, 140] on link at bounding box center [451, 145] width 10 height 10
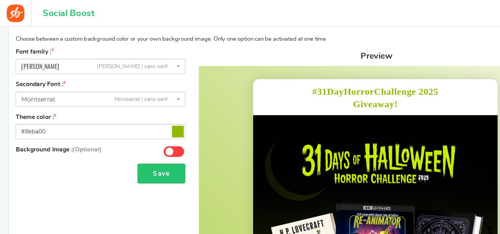
scroll to position [81, 0]
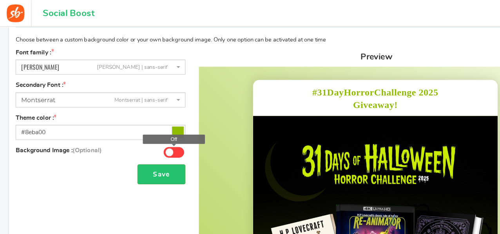
click at [150, 134] on span at bounding box center [149, 134] width 7 height 7
click at [0, 0] on input "Off" at bounding box center [0, 0] width 0 height 0
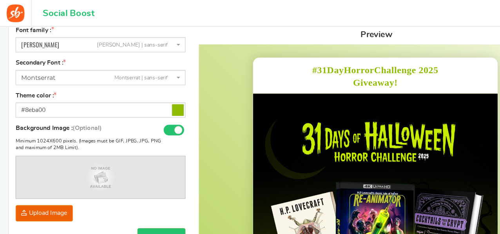
scroll to position [89, 0]
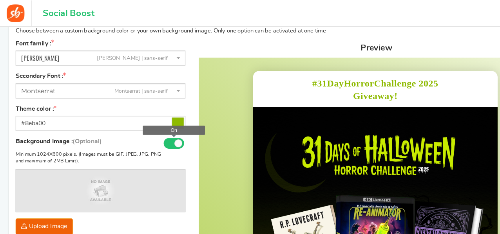
click at [154, 125] on span at bounding box center [156, 126] width 7 height 7
click at [0, 0] on input "On" at bounding box center [0, 0] width 0 height 0
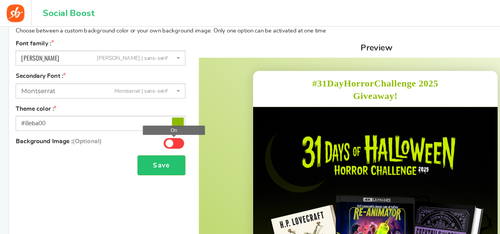
scroll to position [0, 0]
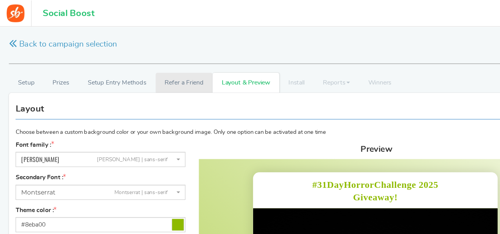
click at [164, 72] on link "Refer a Friend" at bounding box center [162, 73] width 50 height 18
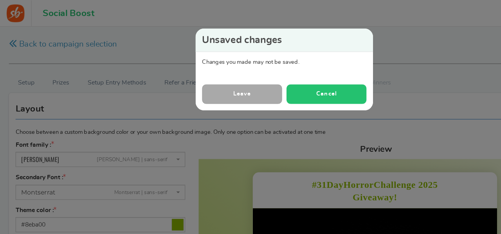
click at [292, 81] on button "Cancel" at bounding box center [288, 82] width 70 height 17
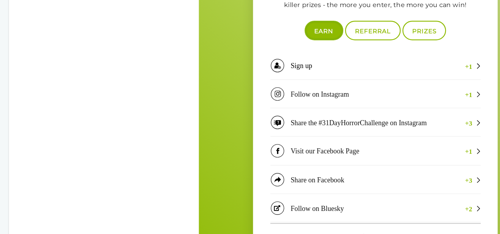
scroll to position [650, 0]
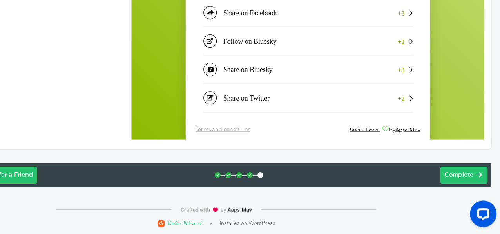
click at [468, 181] on span "Complete" at bounding box center [463, 182] width 25 height 6
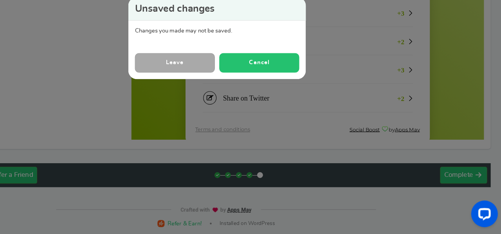
click at [305, 77] on button "Cancel" at bounding box center [288, 82] width 70 height 17
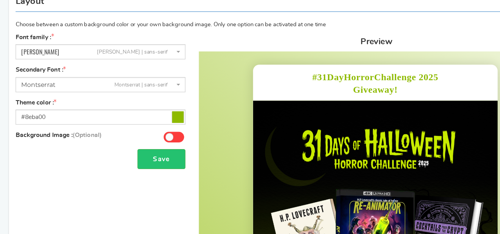
scroll to position [69, 0]
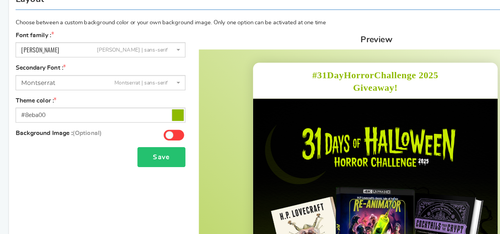
click at [132, 169] on button "Save" at bounding box center [142, 166] width 42 height 18
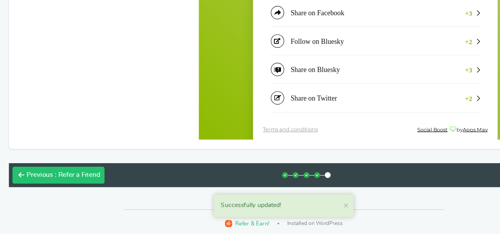
click at [60, 186] on button "Previous : Refer a Friend" at bounding box center [51, 182] width 81 height 15
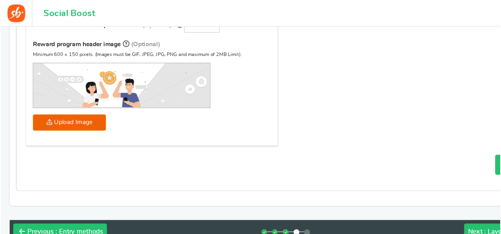
scroll to position [286, 0]
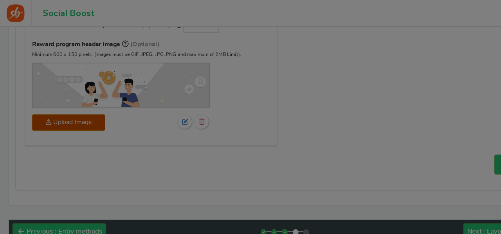
scroll to position [0, 0]
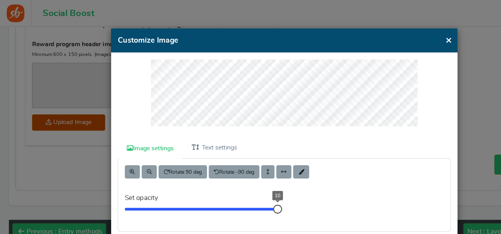
click at [237, 27] on div "× Customize Image For the best editing, view this on a desktop! Image settings …" at bounding box center [250, 133] width 305 height 217
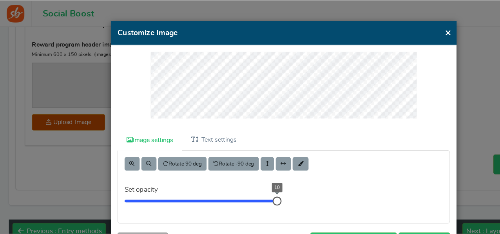
scroll to position [18, 0]
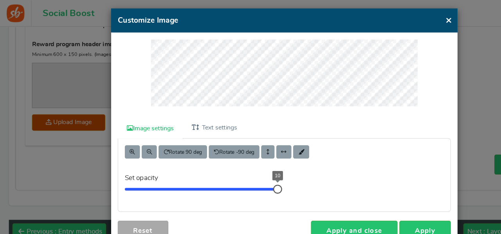
drag, startPoint x: 395, startPoint y: 21, endPoint x: 247, endPoint y: 24, distance: 147.3
click at [395, 21] on button "×" at bounding box center [396, 18] width 6 height 10
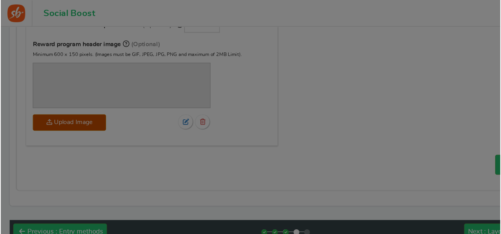
scroll to position [4, 0]
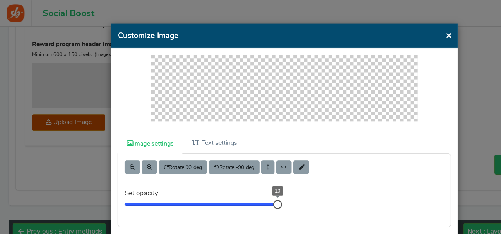
scroll to position [0, 0]
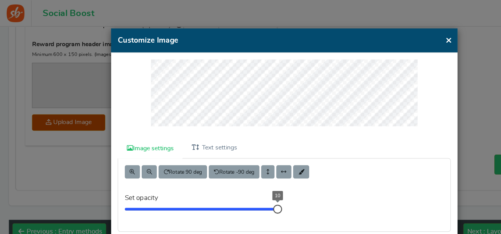
click at [120, 54] on div at bounding box center [251, 86] width 294 height 69
click at [132, 49] on div "Image settings Text settings Rotate 90 deg Rotate -90 deg Set opacity 10 Info! …" at bounding box center [250, 144] width 305 height 195
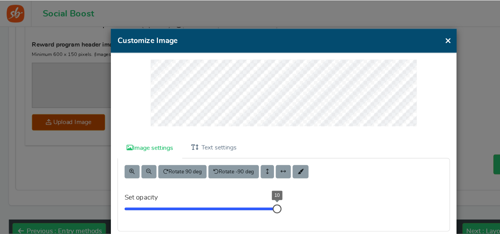
scroll to position [18, 0]
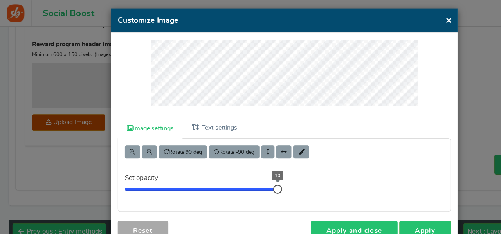
click at [329, 197] on link "Apply and close" at bounding box center [312, 204] width 76 height 18
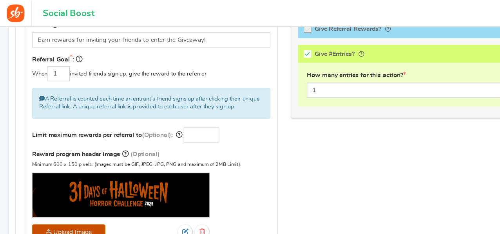
scroll to position [175, 0]
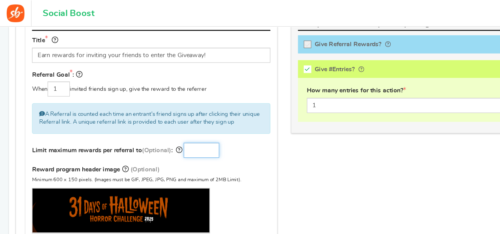
click at [166, 129] on input "number" at bounding box center [177, 132] width 31 height 13
click at [46, 74] on input "1" at bounding box center [52, 78] width 20 height 13
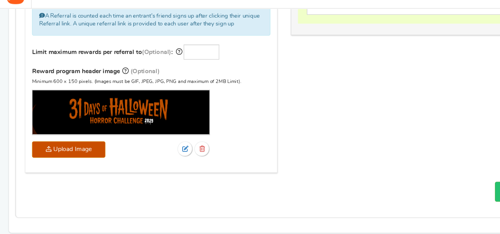
scroll to position [246, 0]
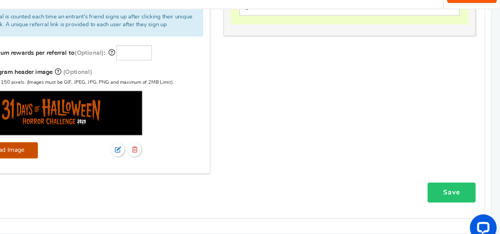
click at [447, 182] on link "Save" at bounding box center [457, 185] width 42 height 18
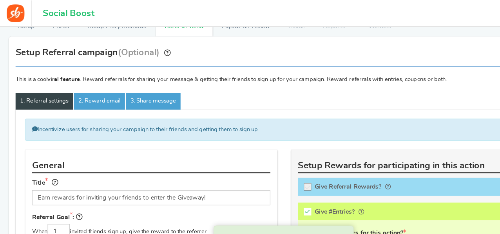
scroll to position [0, 0]
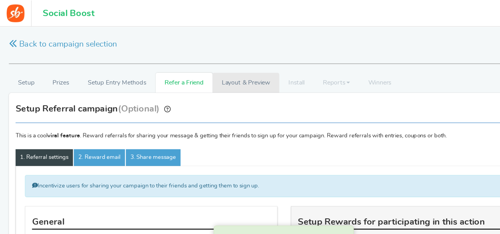
click at [210, 76] on link "Layout & Preview" at bounding box center [216, 73] width 59 height 18
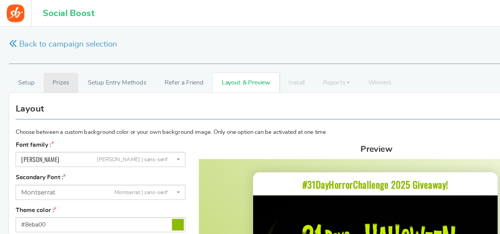
click at [57, 77] on link "Prizes" at bounding box center [53, 73] width 31 height 18
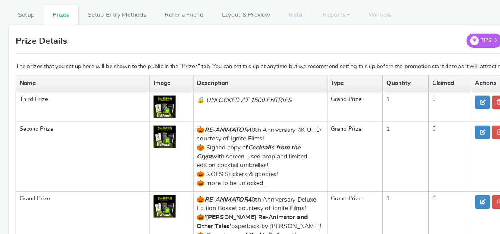
scroll to position [36, 0]
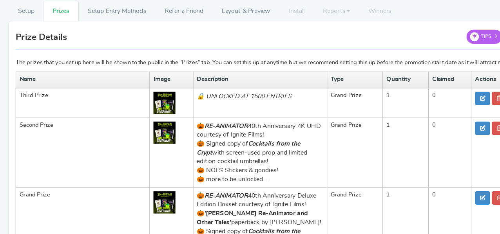
click at [223, 115] on em "🔒 UNLOCKED AT 1500 ENTRIES" at bounding box center [214, 112] width 83 height 5
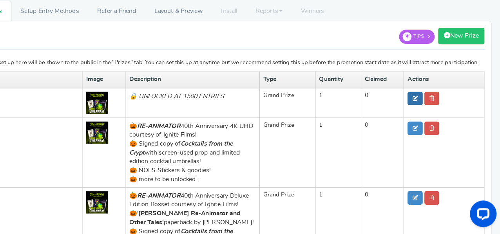
click at [423, 117] on icon at bounding box center [424, 114] width 5 height 5
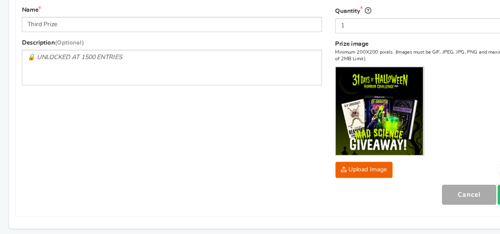
scroll to position [121, 0]
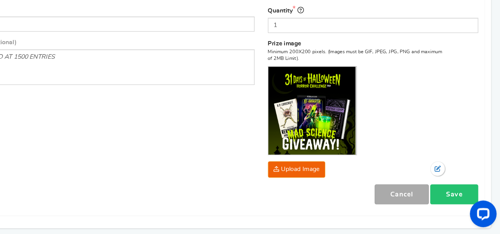
click at [461, 204] on link "Save" at bounding box center [459, 199] width 42 height 18
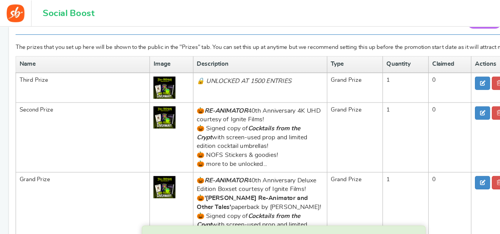
scroll to position [0, 0]
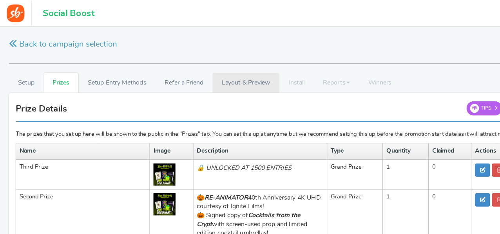
click at [213, 74] on link "Layout & Preview" at bounding box center [216, 73] width 59 height 18
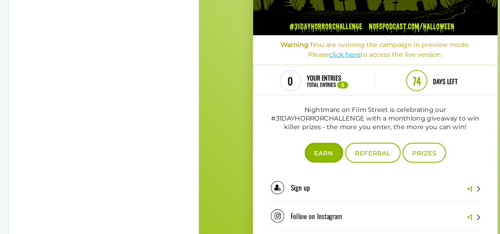
scroll to position [383, 0]
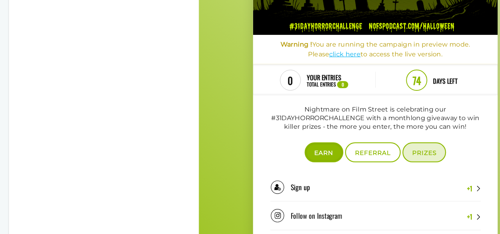
click at [391, 101] on span "Prizes" at bounding box center [396, 98] width 21 height 6
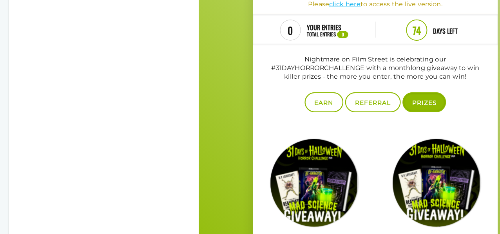
scroll to position [428, 0]
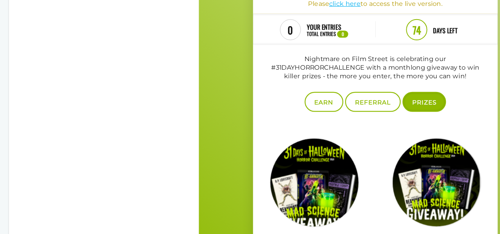
click at [314, 109] on img at bounding box center [299, 121] width 85 height 85
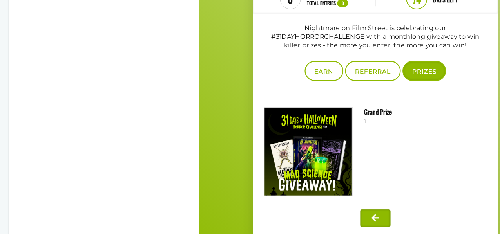
scroll to position [456, 0]
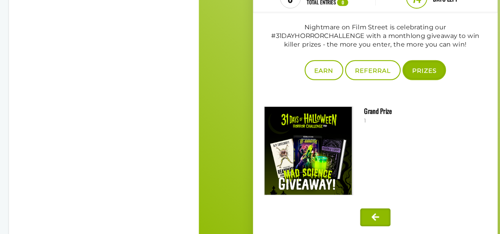
click at [362, 60] on small "1" at bounding box center [398, 60] width 108 height 6
click at [310, 84] on img at bounding box center [295, 87] width 78 height 78
click at [352, 143] on icon at bounding box center [354, 144] width 8 height 8
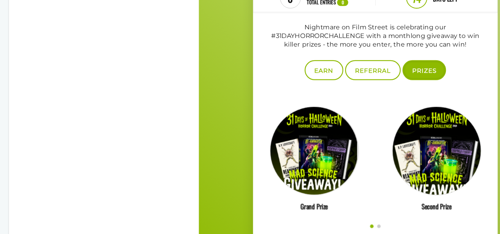
click at [404, 73] on img at bounding box center [407, 90] width 85 height 85
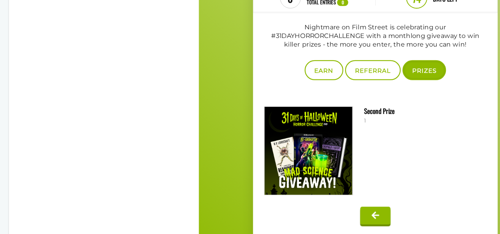
click at [357, 138] on button at bounding box center [354, 143] width 27 height 15
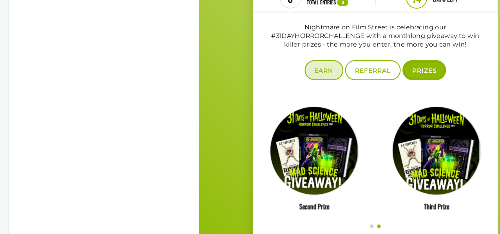
click at [307, 16] on span "Earn" at bounding box center [308, 16] width 17 height 6
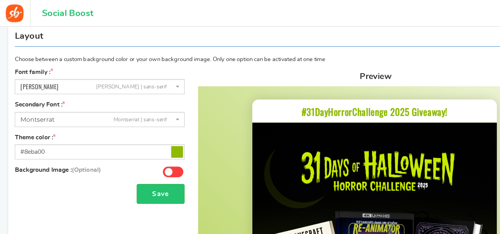
scroll to position [0, 0]
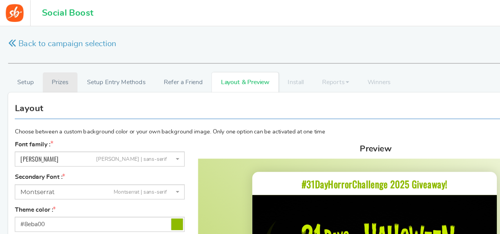
click at [54, 68] on link "Prizes" at bounding box center [53, 73] width 31 height 18
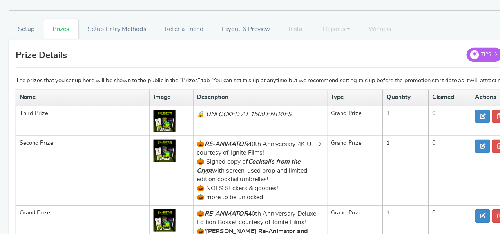
scroll to position [20, 0]
click at [25, 56] on link "Setup" at bounding box center [23, 54] width 31 height 18
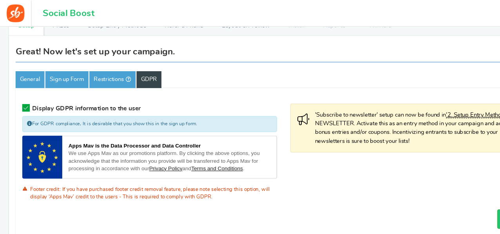
scroll to position [50, 0]
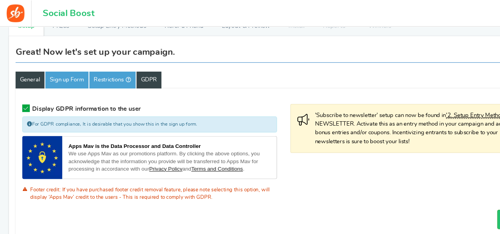
click at [19, 75] on link "General" at bounding box center [26, 70] width 25 height 15
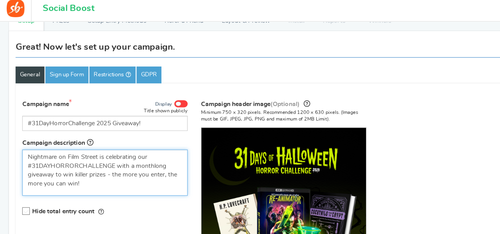
click at [116, 165] on p "Nightmare on Film Street is celebrating our #31DAYHORRORCHALLENGE with a monthl…" at bounding box center [92, 154] width 135 height 31
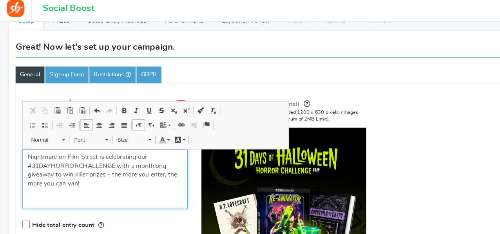
paste div "Editor, competition_desc"
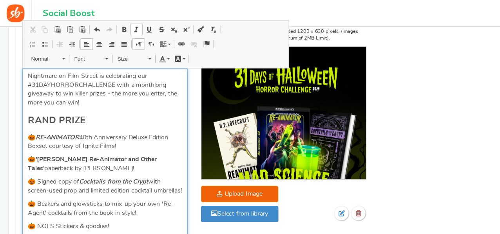
scroll to position [60, 0]
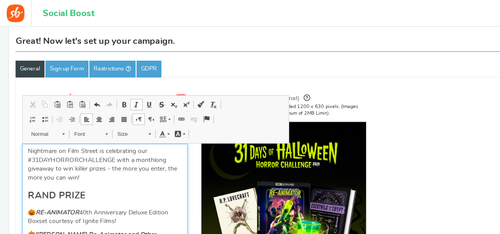
click at [26, 168] on h2 "RAND PRIZE" at bounding box center [92, 172] width 135 height 9
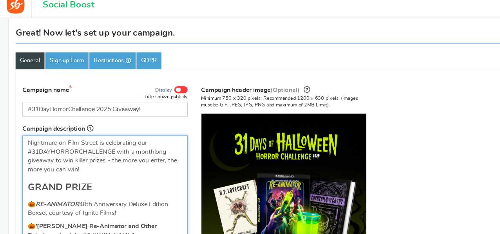
click at [64, 170] on strong "GRAND PRIZE" at bounding box center [53, 172] width 56 height 8
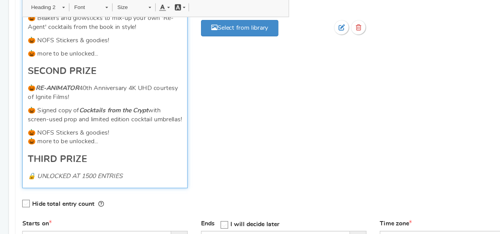
scroll to position [263, 0]
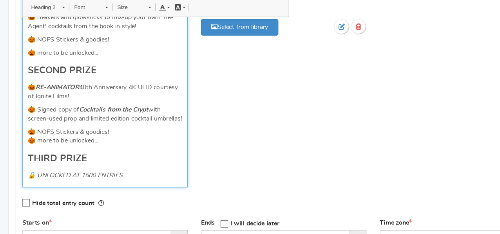
click at [77, 180] on em "🔒 UNLOCKED AT 1500 ENTRIES" at bounding box center [66, 182] width 83 height 5
click at [74, 180] on em "🔒 UNLOCKED AT 1500 ENTRIES" at bounding box center [66, 182] width 83 height 5
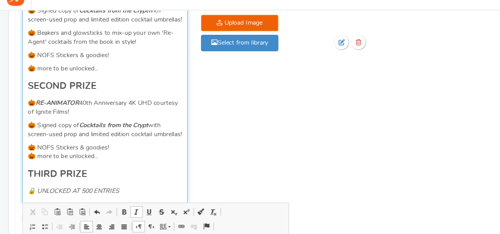
scroll to position [370, 0]
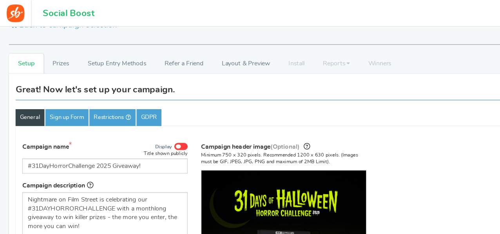
scroll to position [0, 0]
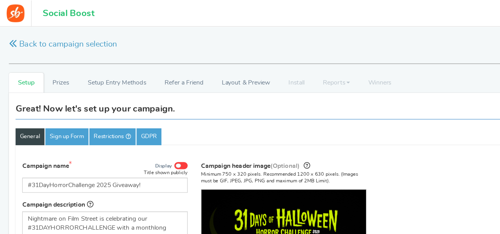
click at [263, 117] on ul "General Sign up Form Restrictions GDPR" at bounding box center [250, 120] width 472 height 15
click at [65, 125] on link "Sign up Form" at bounding box center [59, 120] width 38 height 15
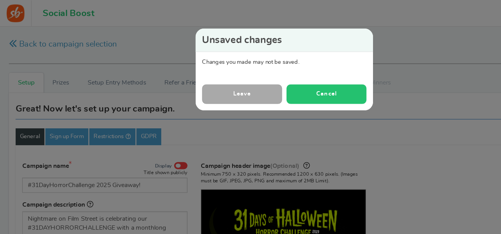
click at [280, 83] on button "Cancel" at bounding box center [288, 82] width 70 height 17
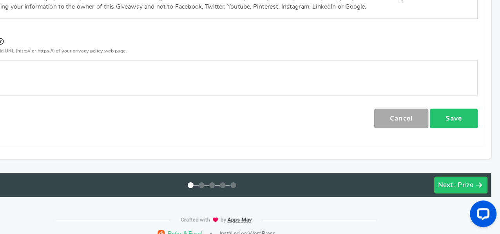
click at [460, 123] on link "Save" at bounding box center [459, 132] width 42 height 18
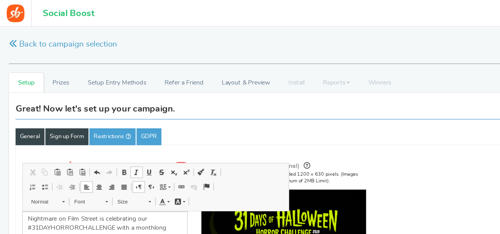
click at [60, 114] on link "Sign up Form" at bounding box center [59, 120] width 38 height 15
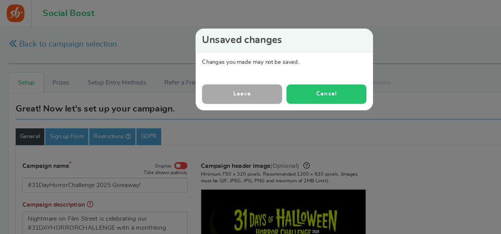
click at [300, 85] on button "Cancel" at bounding box center [288, 82] width 70 height 17
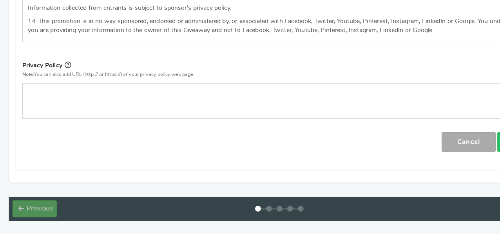
scroll to position [1352, 0]
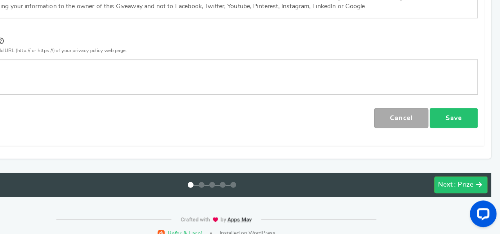
click at [461, 123] on link "Save" at bounding box center [459, 132] width 42 height 18
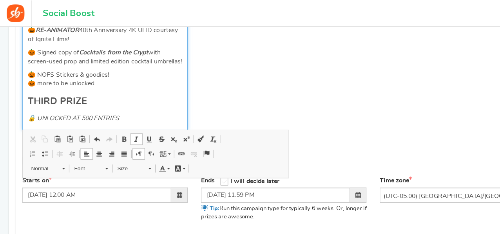
click at [91, 89] on h2 "THIRD PRIZE" at bounding box center [92, 89] width 135 height 9
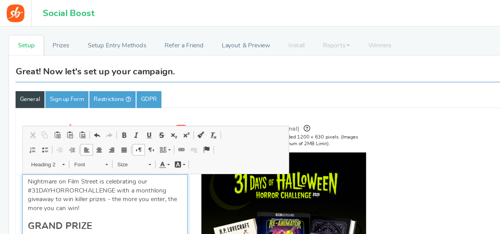
scroll to position [33, 0]
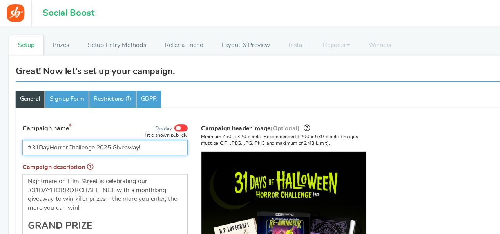
click at [117, 132] on input "#31DayHorrorChallenge 2025 Giveaway!" at bounding box center [93, 130] width 146 height 13
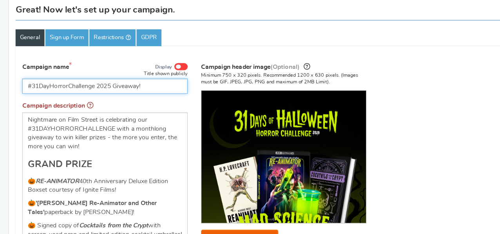
scroll to position [60, 0]
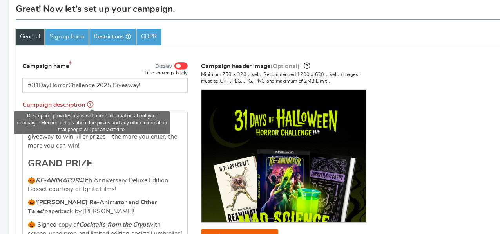
click at [82, 117] on icon at bounding box center [79, 119] width 5 height 5
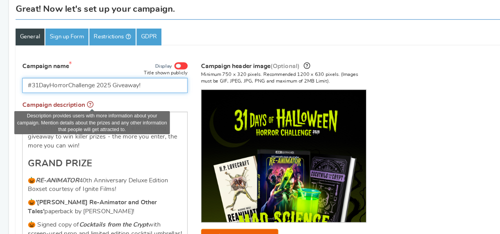
click at [82, 110] on input "#31DayHorrorChallenge 2025 Giveaway!" at bounding box center [93, 102] width 146 height 13
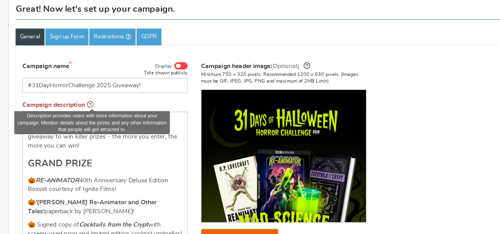
click at [82, 118] on icon at bounding box center [79, 119] width 5 height 5
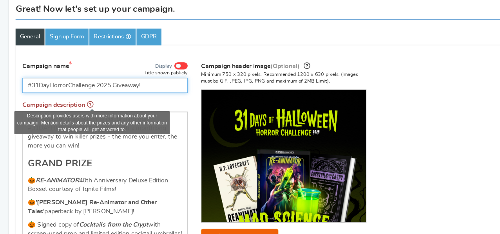
click at [82, 110] on input "#31DayHorrorChallenge 2025 Giveaway!" at bounding box center [93, 102] width 146 height 13
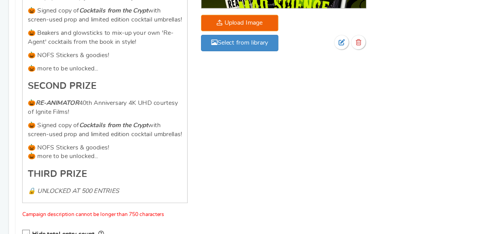
scroll to position [249, 0]
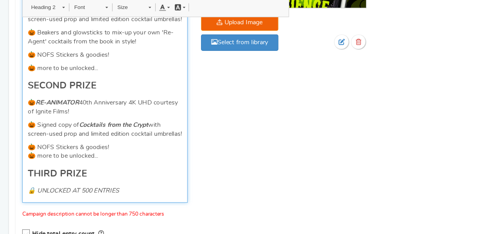
click at [106, 188] on div "Nightmare on Film Street is celebrating our #31DAYHORRORCHALLENGE with a monthl…" at bounding box center [93, 71] width 146 height 269
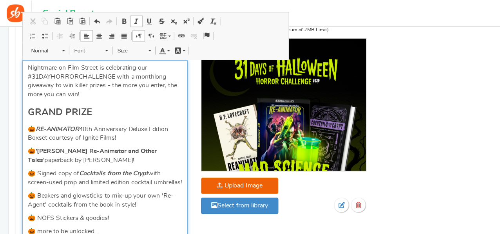
scroll to position [133, 0]
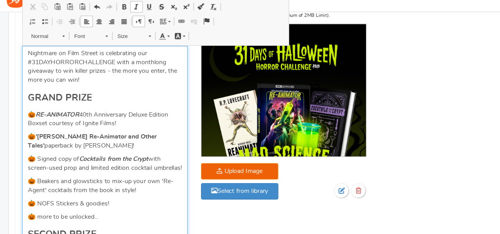
drag, startPoint x: 22, startPoint y: 94, endPoint x: 118, endPoint y: 215, distance: 154.1
click at [118, 219] on div "Nightmare on Film Street is celebrating our #31DAYHORRORCHALLENGE with a monthl…" at bounding box center [93, 187] width 146 height 269
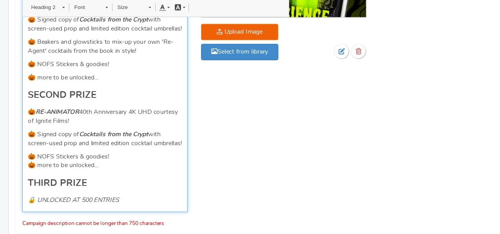
scroll to position [245, 0]
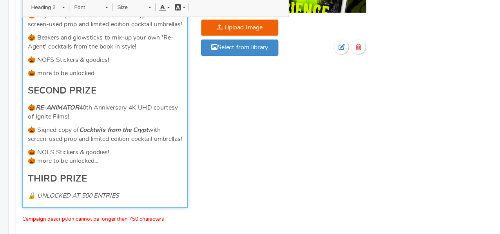
click at [119, 198] on p "🔒 UNLOCKED AT 500 ENTRIES" at bounding box center [92, 200] width 135 height 8
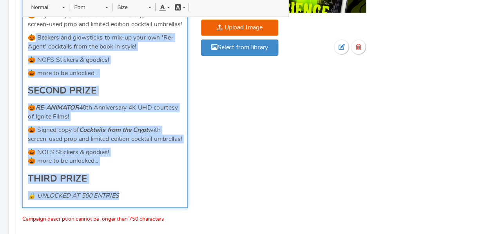
drag, startPoint x: 119, startPoint y: 184, endPoint x: 29, endPoint y: 61, distance: 152.2
click at [29, 61] on div "Nightmare on Film Street is celebrating our #31DAYHORRORCHALLENGE with a monthl…" at bounding box center [93, 75] width 146 height 269
click at [79, 147] on p "🎃 Signed copy of Cocktails from the Crypt with screen-used prop and limited edi…" at bounding box center [92, 146] width 135 height 16
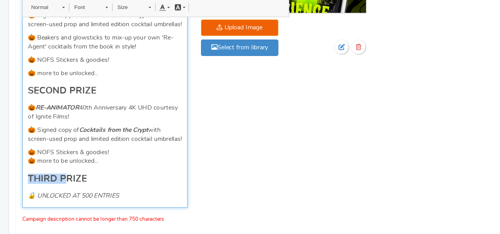
drag, startPoint x: 56, startPoint y: 181, endPoint x: 21, endPoint y: 181, distance: 34.8
click at [21, 181] on div "Nightmare on Film Street is celebrating our #31DAYHORRORCHALLENGE with a monthl…" at bounding box center [93, 75] width 146 height 269
click at [99, 182] on h2 "THIRD PRIZE" at bounding box center [92, 185] width 135 height 9
click at [36, 200] on em "🔒 UNLOCKED AT 500 ENTRIES" at bounding box center [65, 199] width 80 height 5
click at [34, 199] on em "🔒 UNLOCKED AT 500 ENTRIES" at bounding box center [65, 199] width 80 height 5
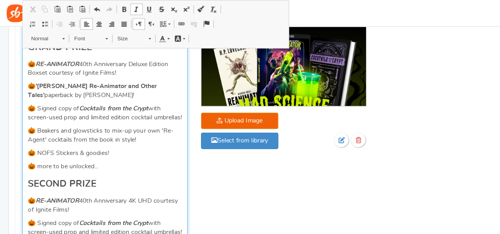
scroll to position [148, 0]
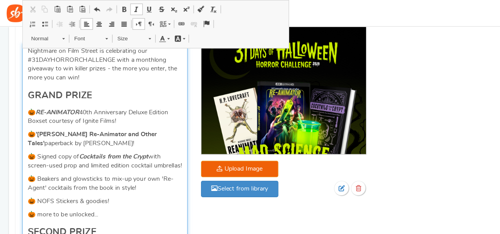
drag, startPoint x: 96, startPoint y: 182, endPoint x: 21, endPoint y: 84, distance: 124.0
click at [21, 84] on div "Nightmare on Film Street is celebrating our #31DAYHORRORCHALLENGE with a monthl…" at bounding box center [93, 172] width 146 height 269
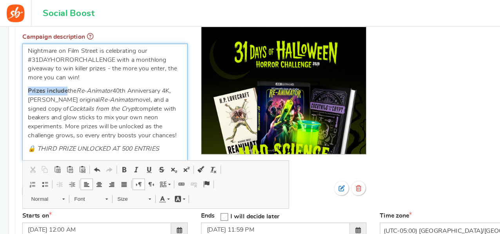
drag, startPoint x: 59, startPoint y: 80, endPoint x: 16, endPoint y: 82, distance: 42.7
click at [16, 82] on div "Campaign name Display Title shown publicly #31DayHorrorChallenge 2025 Giveaway!…" at bounding box center [92, 88] width 157 height 189
click at [109, 148] on span at bounding box center [109, 149] width 6 height 6
drag, startPoint x: 69, startPoint y: 79, endPoint x: 114, endPoint y: 80, distance: 45.0
click at [114, 80] on p "Prizes include the Re-Animator 40th Anniversary 4K, [PERSON_NAME] original Re-A…" at bounding box center [92, 99] width 135 height 47
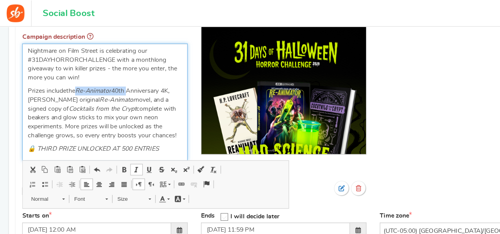
click at [110, 146] on link "Bold Keyboard shortcut Ctrl+B" at bounding box center [109, 149] width 11 height 10
click at [152, 78] on p "Prizes include the Re-Animator 40th Anniversary 4K, [PERSON_NAME] original Re-A…" at bounding box center [92, 99] width 135 height 47
click at [153, 79] on p "Prizes include the Re-Animator 40th Anniversary 4K, [PERSON_NAME] original Re-A…" at bounding box center [92, 99] width 135 height 47
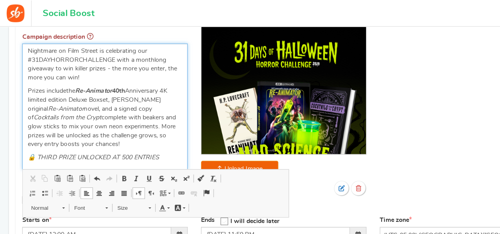
click at [56, 94] on p "Prizes include the Re-Animator 40th Anniversary 4K limited edition Deluxe Boxse…" at bounding box center [92, 103] width 135 height 55
drag, startPoint x: 71, startPoint y: 95, endPoint x: 60, endPoint y: 96, distance: 11.8
click at [60, 96] on p "Prizes include the Re-Animator 40th Anniversary 4K limited edition Deluxe Boxse…" at bounding box center [92, 103] width 135 height 55
click at [70, 95] on p "Prizes include the Re-Animator 40th Anniversary 4K limited edition Deluxe Boxse…" at bounding box center [92, 103] width 135 height 55
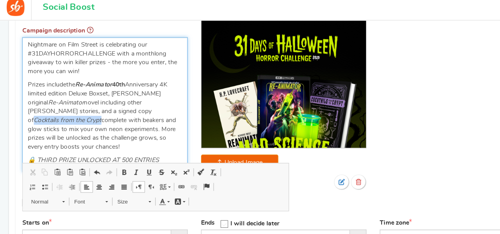
drag, startPoint x: 94, startPoint y: 103, endPoint x: 154, endPoint y: 103, distance: 60.3
click at [154, 103] on p "Prizes include the Re-Animator 40th Anniversary 4K limited edition Deluxe Boxse…" at bounding box center [92, 107] width 135 height 63
click at [108, 154] on span at bounding box center [109, 157] width 6 height 6
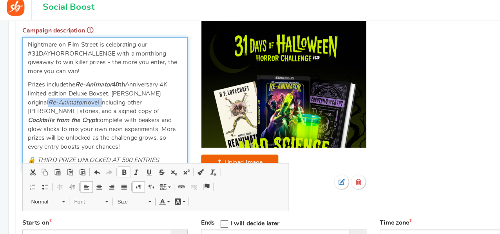
drag, startPoint x: 72, startPoint y: 94, endPoint x: 24, endPoint y: 97, distance: 47.5
click at [25, 97] on p "Prizes include the Re-Animator 40th Anniversary 4K limited edition Deluxe Boxse…" at bounding box center [92, 107] width 135 height 63
click at [110, 158] on span at bounding box center [109, 157] width 6 height 6
click at [88, 113] on p "Prizes include the Re-Animator 40th Anniversary 4K limited edition Deluxe Boxse…" at bounding box center [92, 107] width 135 height 63
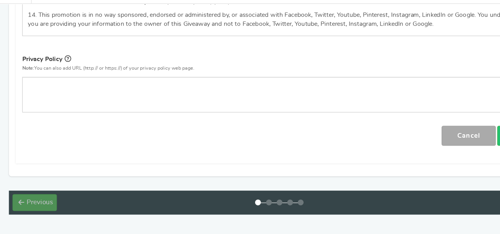
scroll to position [1194, 0]
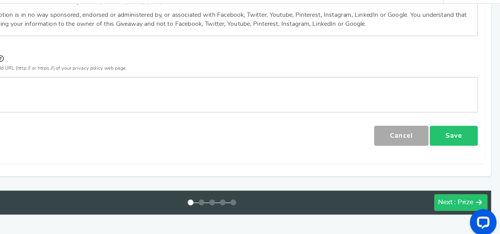
click at [457, 131] on link "Save" at bounding box center [459, 140] width 42 height 18
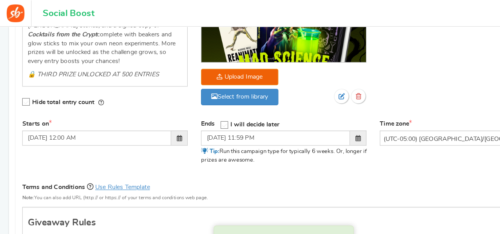
scroll to position [0, 0]
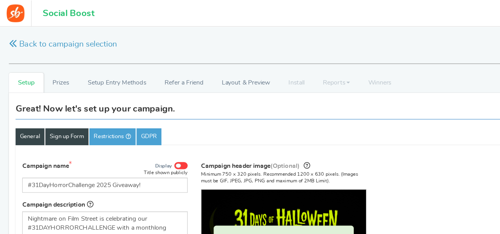
click at [62, 122] on link "Sign up Form" at bounding box center [59, 120] width 38 height 15
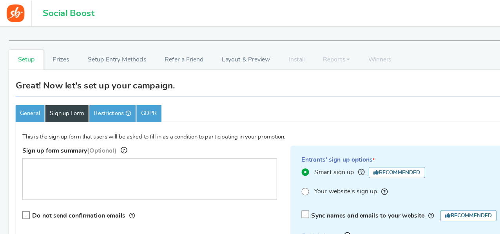
scroll to position [15, 0]
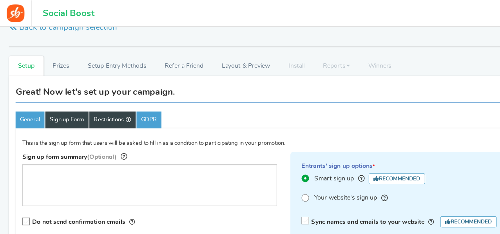
click at [101, 109] on link "Restrictions" at bounding box center [99, 105] width 41 height 15
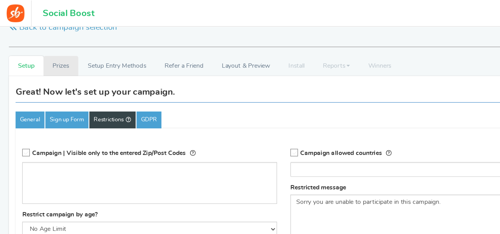
click at [56, 54] on link "Prizes" at bounding box center [53, 58] width 31 height 18
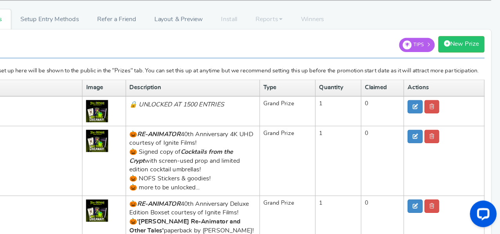
scroll to position [33, 0]
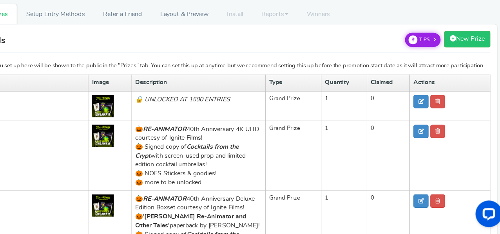
click at [432, 60] on link "Tips" at bounding box center [426, 62] width 31 height 13
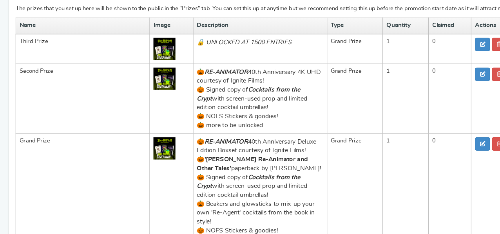
scroll to position [123, 0]
